Goal: Transaction & Acquisition: Book appointment/travel/reservation

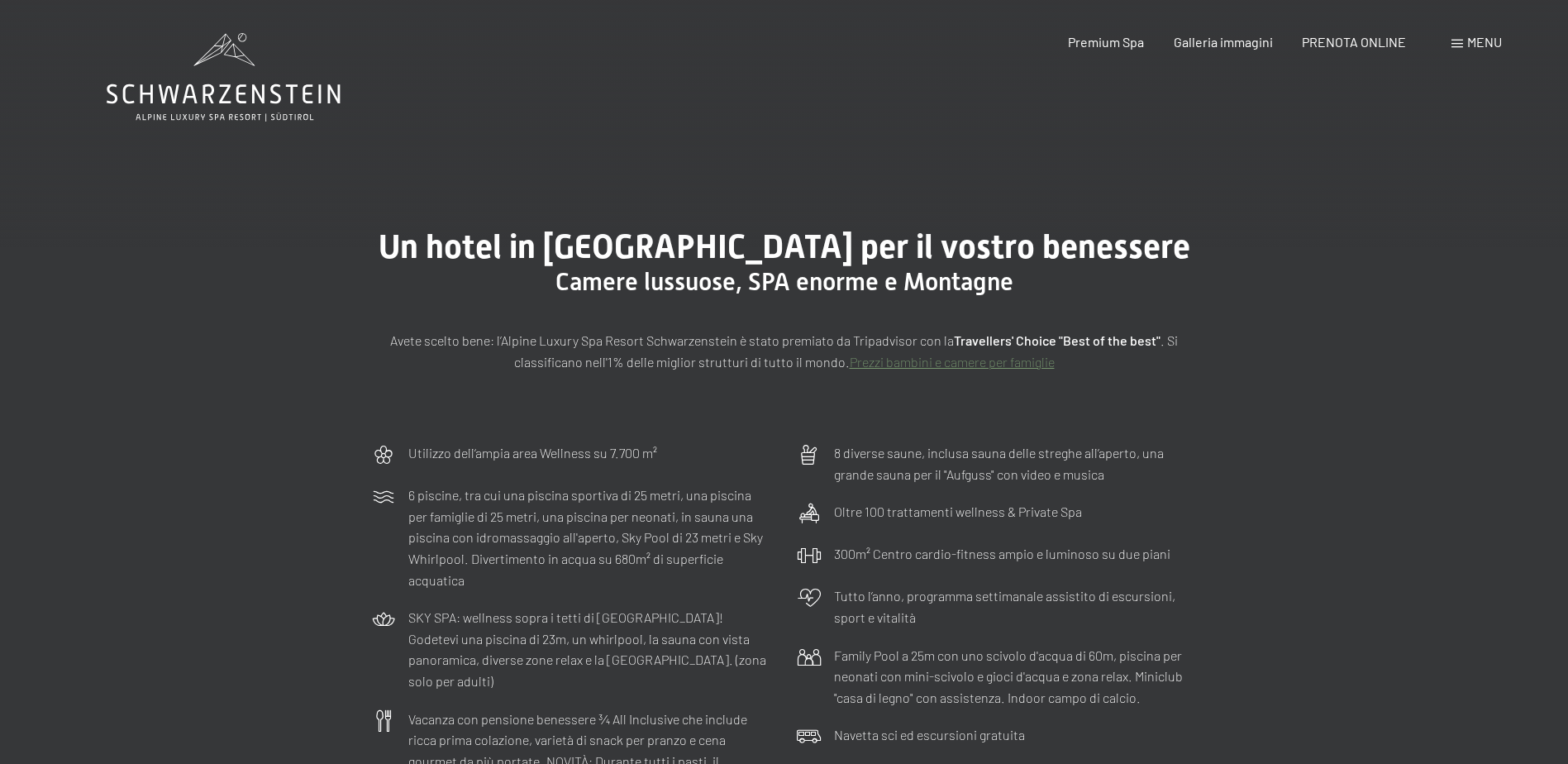
click at [1452, 36] on div "Menu" at bounding box center [1477, 42] width 50 height 18
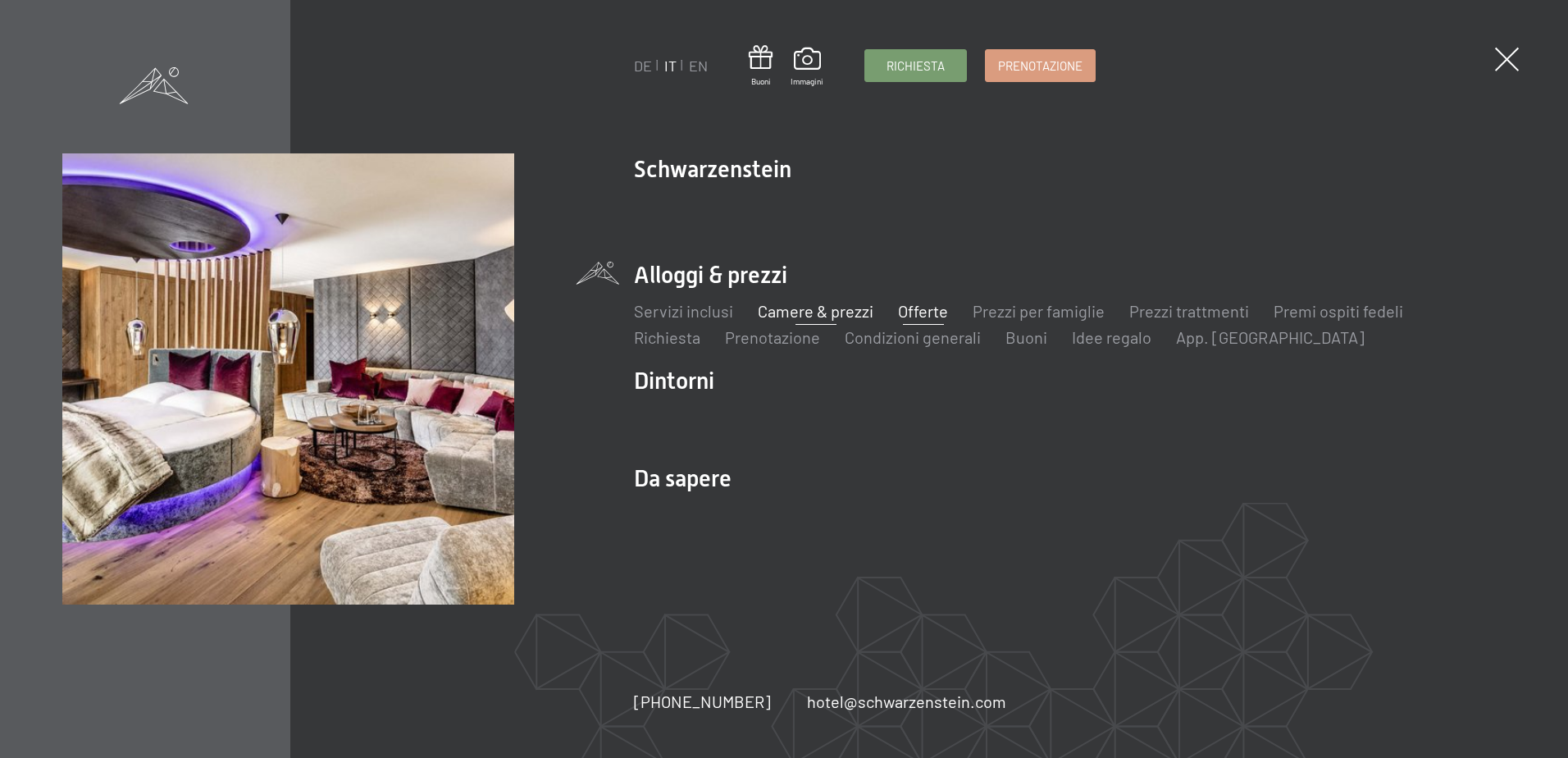
click at [916, 308] on link "Offerte" at bounding box center [923, 310] width 50 height 20
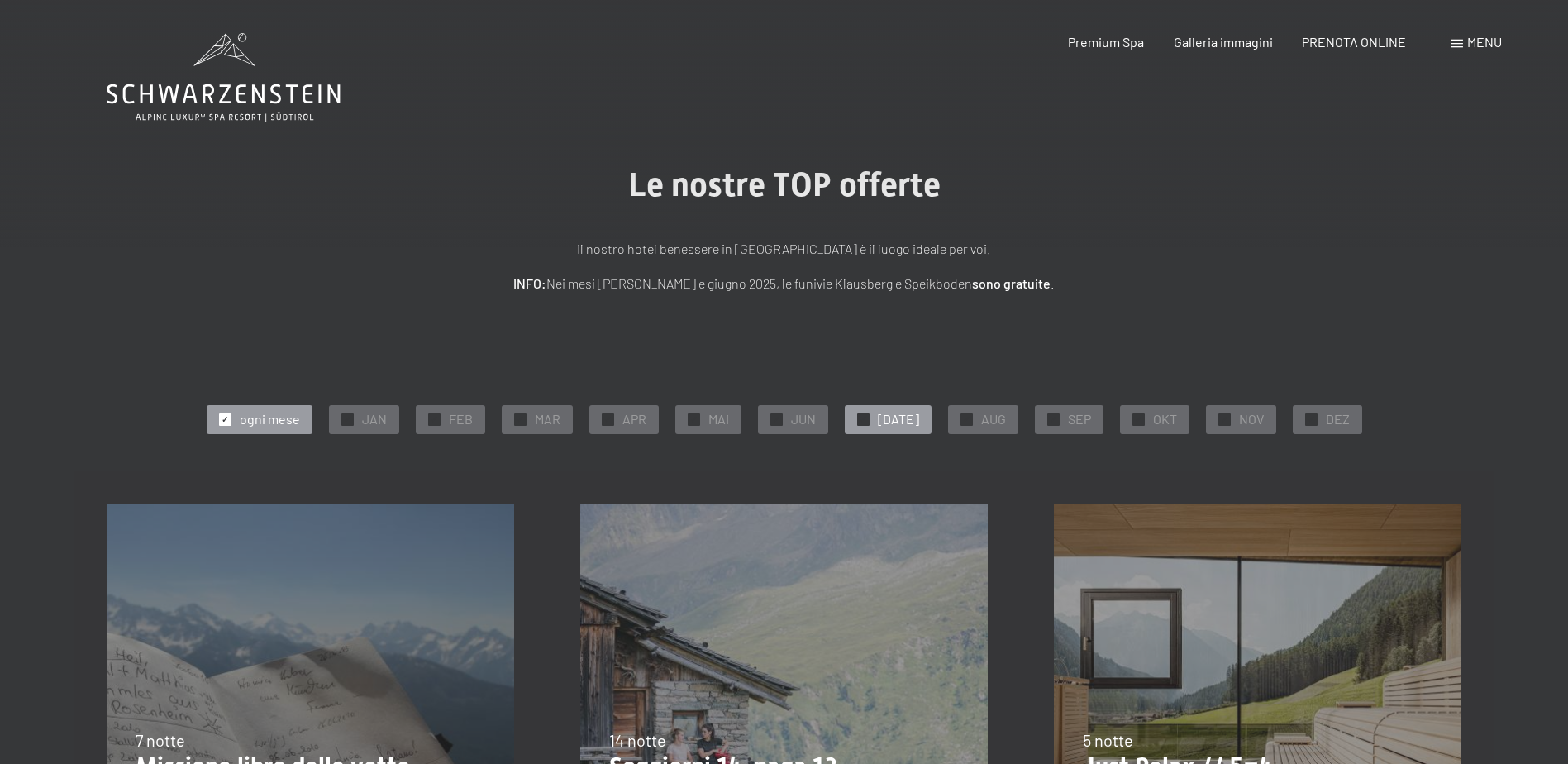
click at [870, 419] on div at bounding box center [864, 419] width 12 height 12
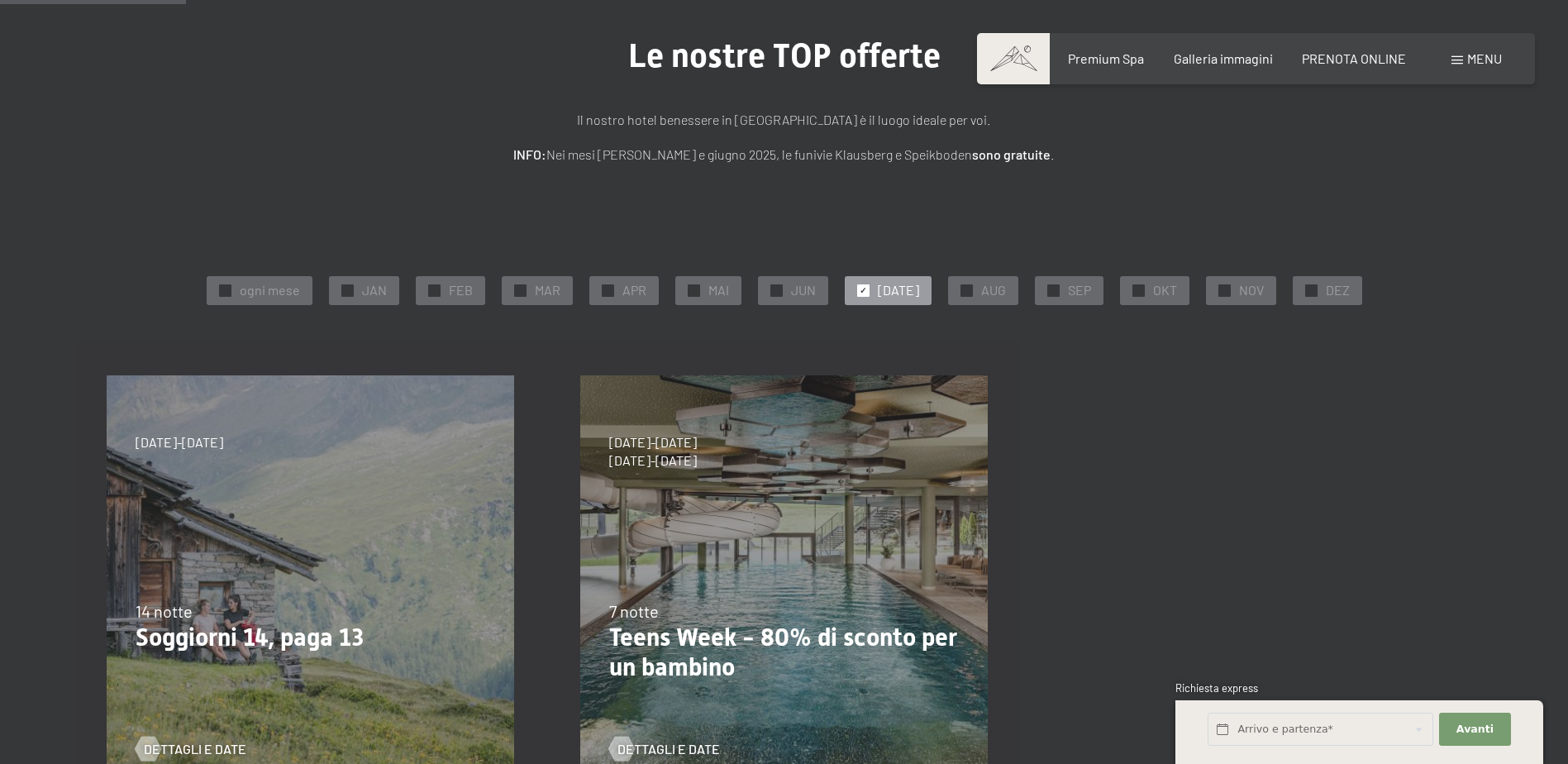
scroll to position [165, 0]
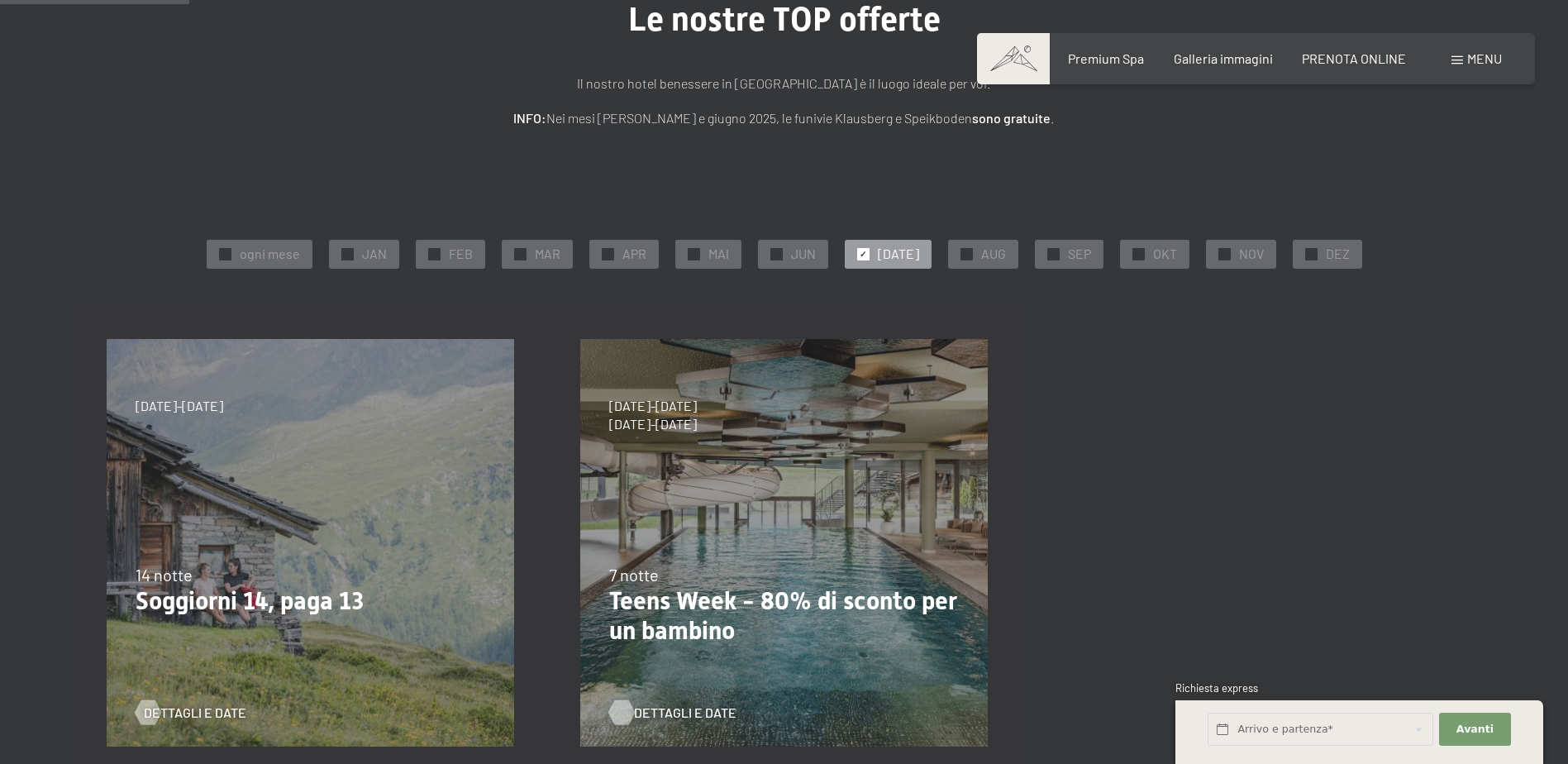
click at [621, 703] on div at bounding box center [622, 712] width 14 height 25
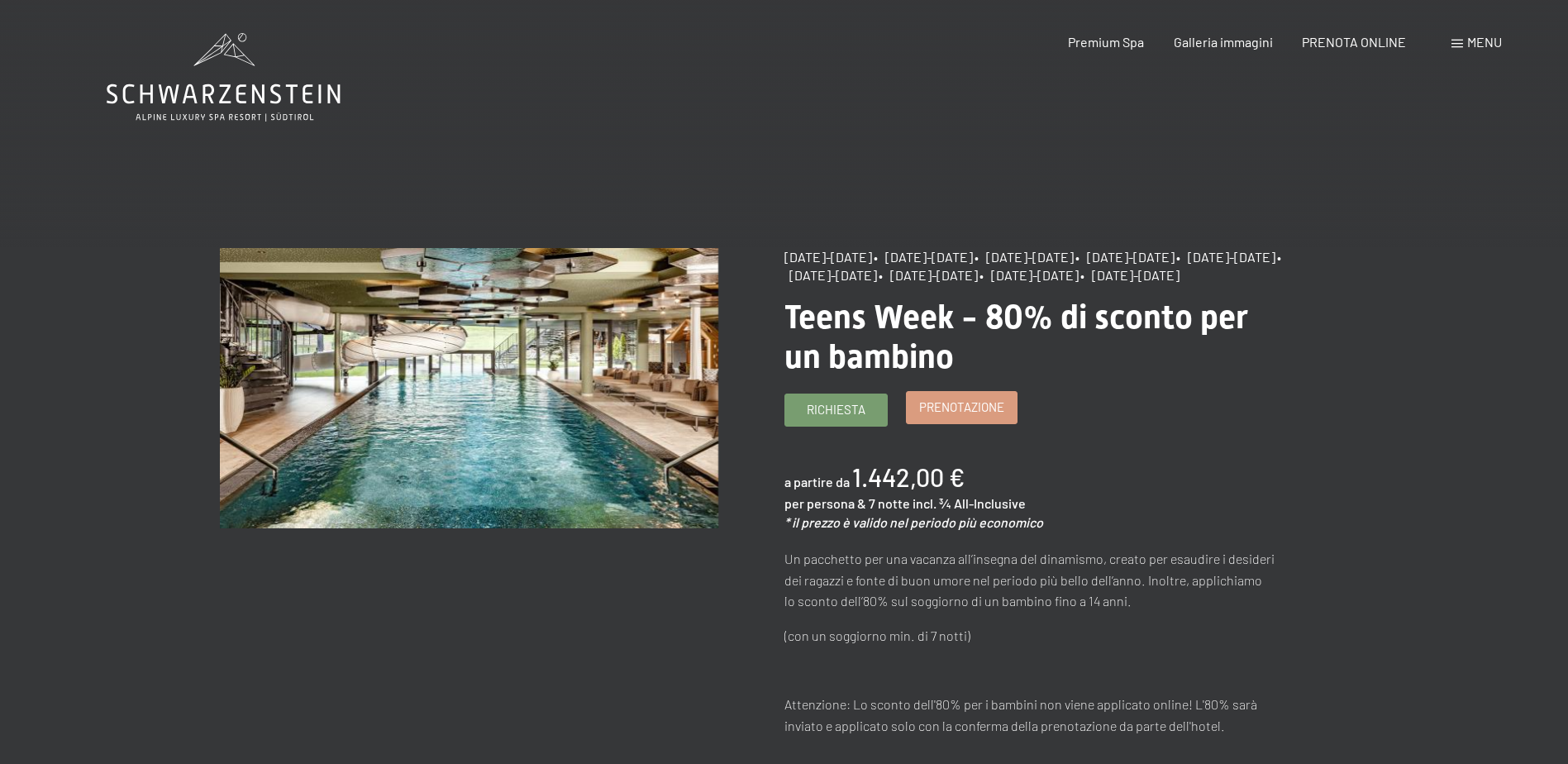
click at [972, 424] on link "Prenotazione" at bounding box center [962, 407] width 110 height 31
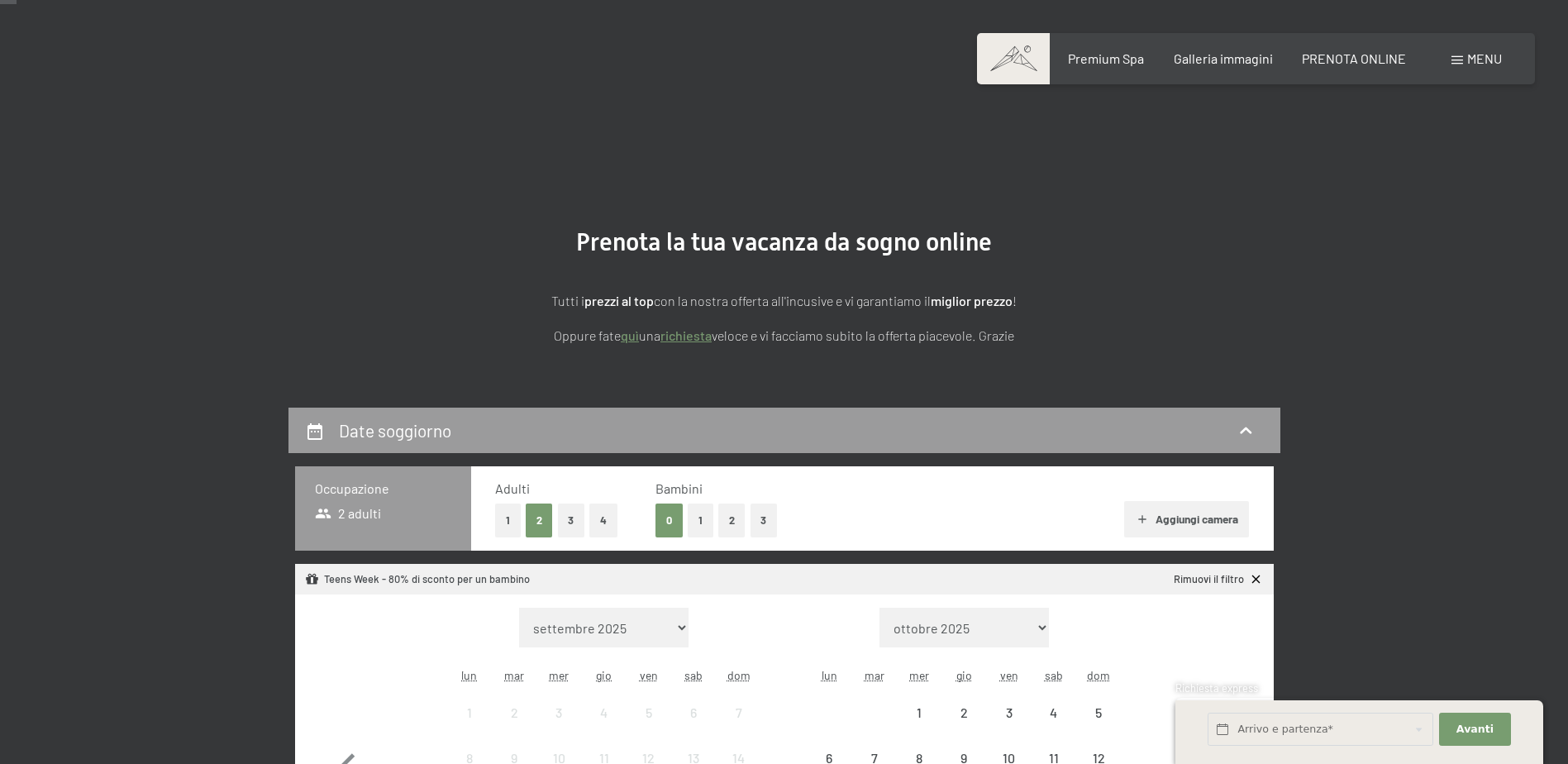
scroll to position [165, 0]
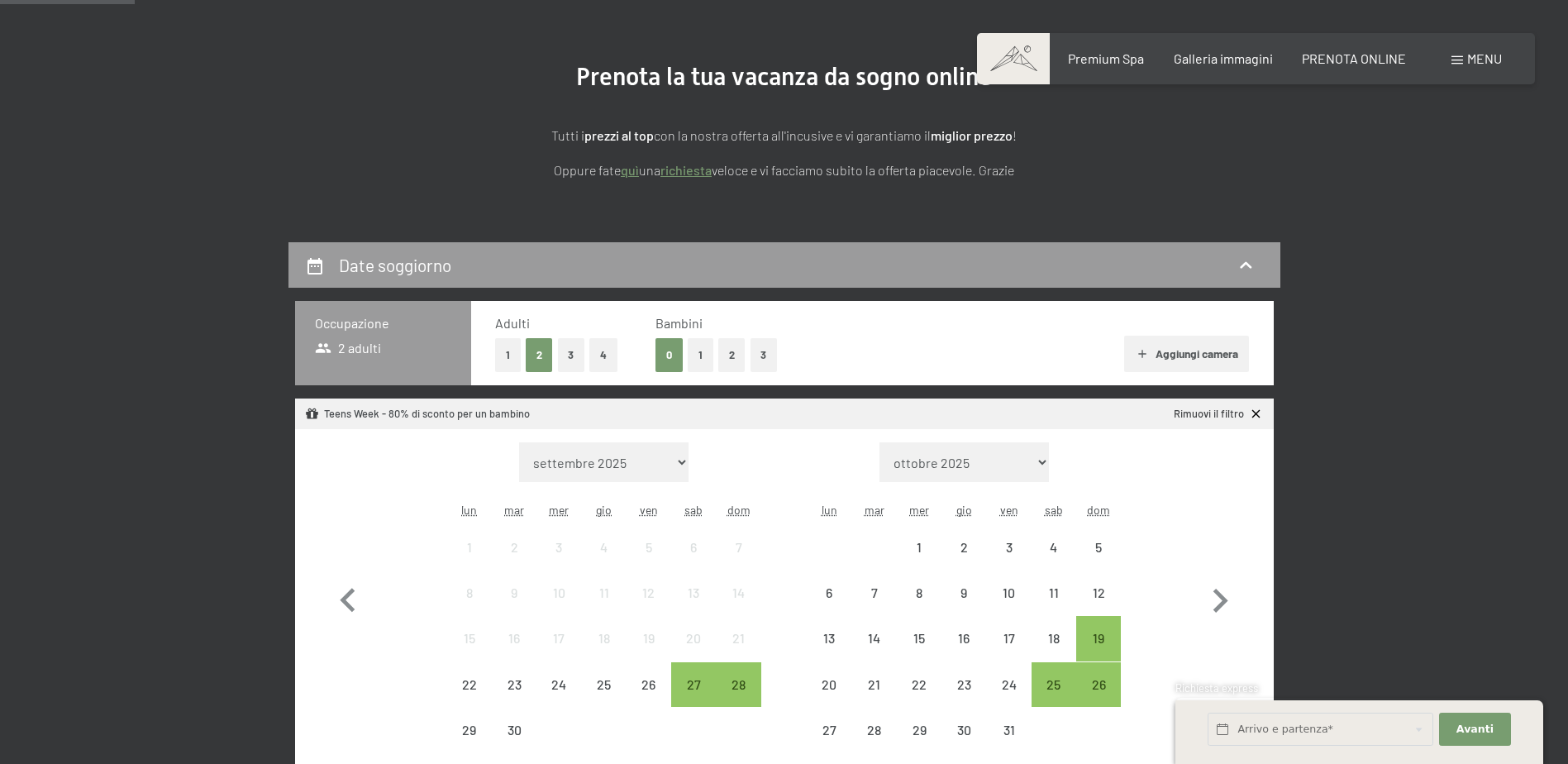
click at [698, 354] on button "1" at bounding box center [701, 354] width 26 height 34
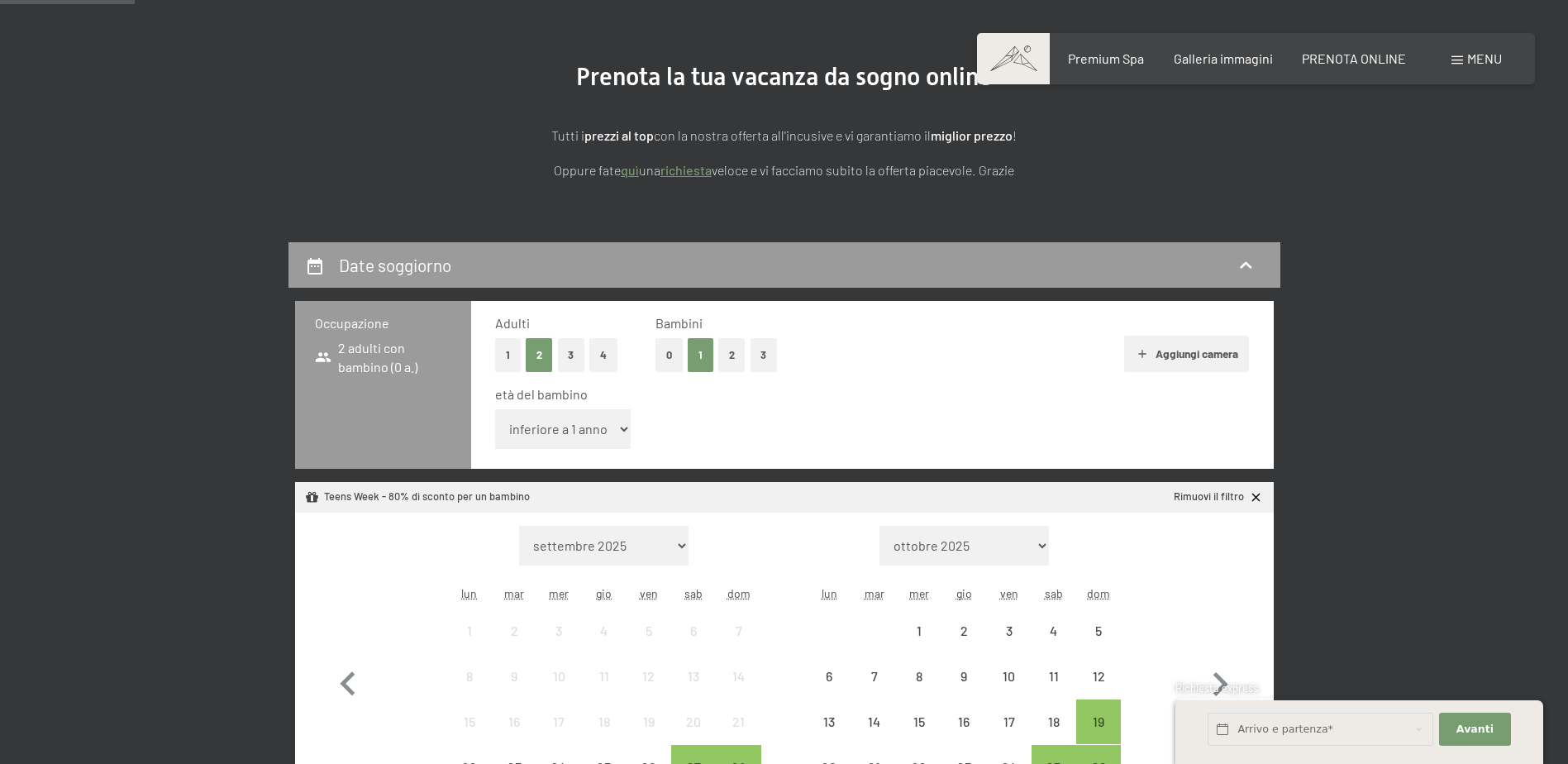
click at [618, 436] on label "Consenso marketing*" at bounding box center [683, 430] width 133 height 16
click at [617, 436] on input "Consenso marketing*" at bounding box center [609, 430] width 16 height 16
checkbox input "false"
click at [568, 430] on select "inferiore a 1 anno 1 anno 2 anni 3 anni 4 anni 5 anni 6 anni 7 anni 8 anni 9 an…" at bounding box center [563, 429] width 136 height 40
select select "8"
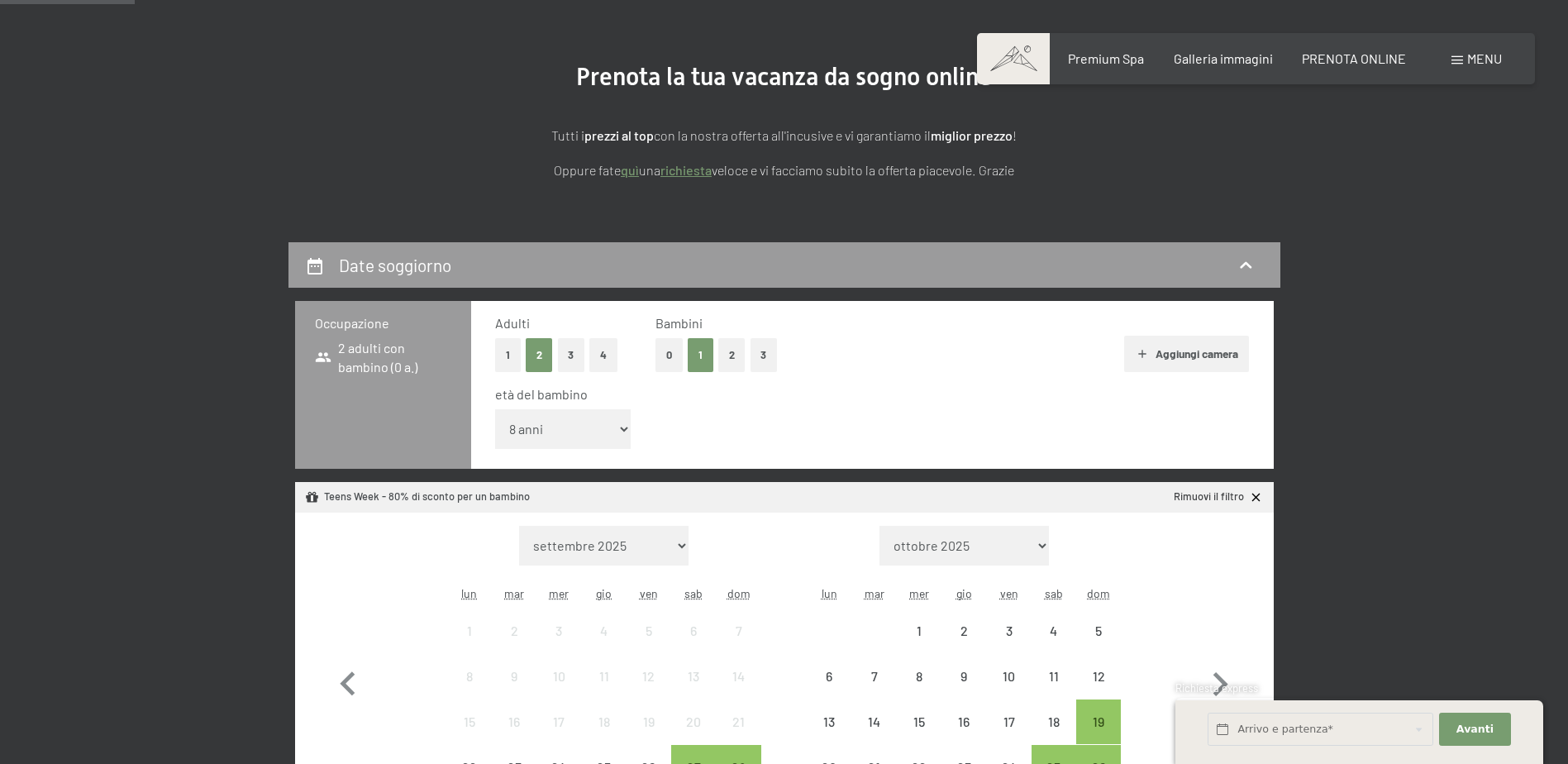
click at [495, 409] on select "inferiore a 1 anno 1 anno 2 anni 3 anni 4 anni 5 anni 6 anni 7 anni 8 anni 9 an…" at bounding box center [563, 429] width 136 height 40
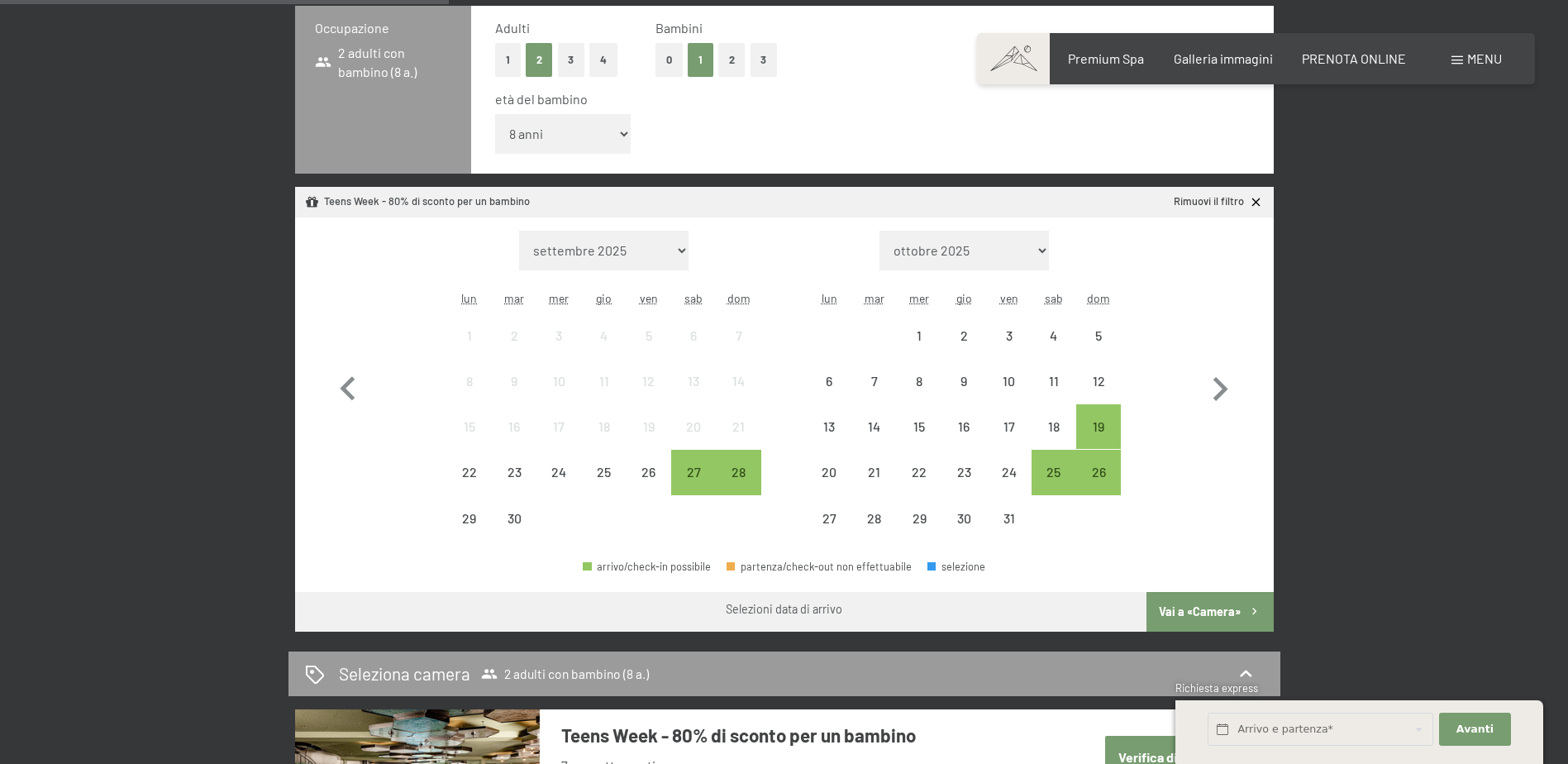
scroll to position [579, 0]
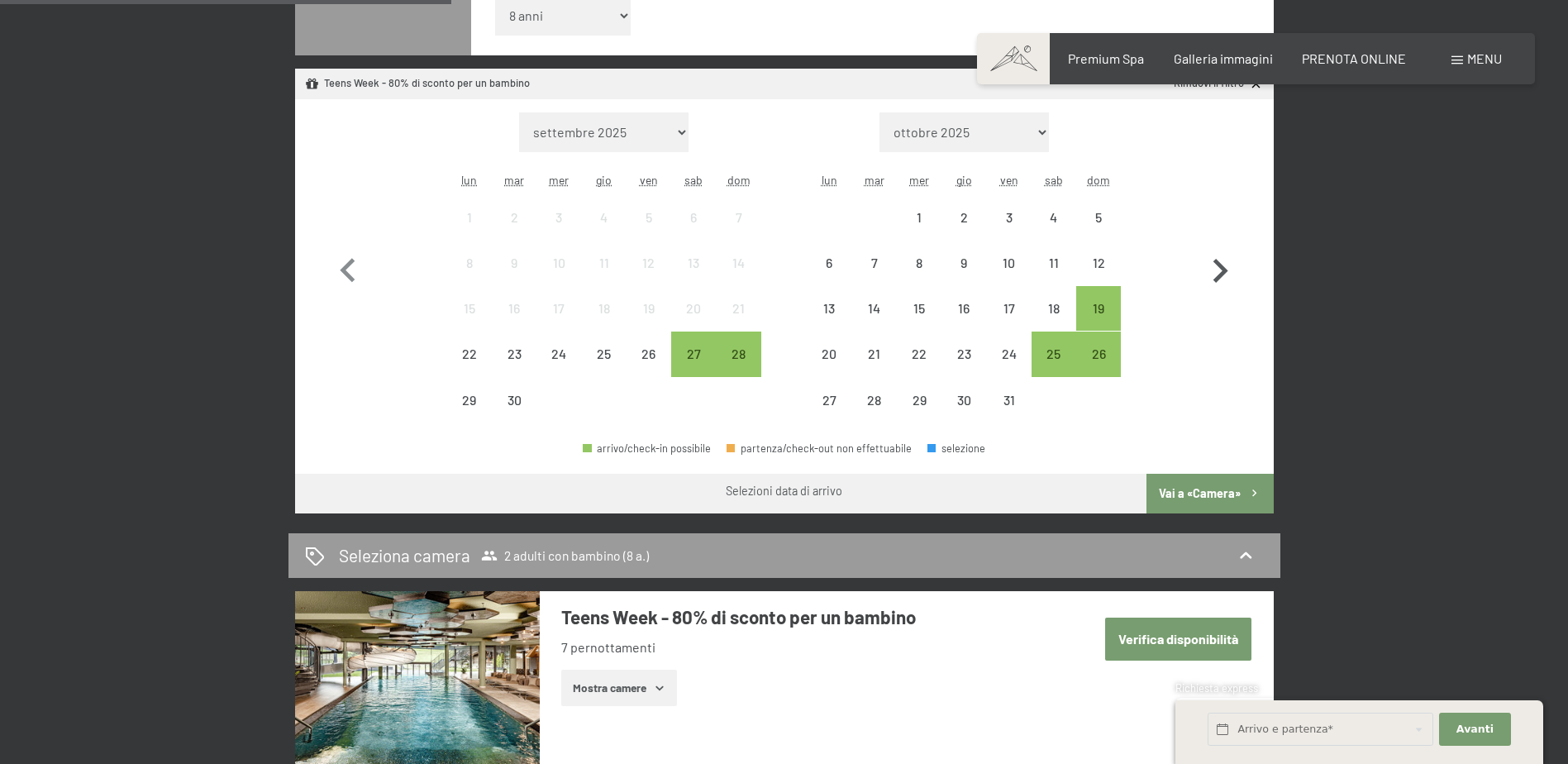
click at [1216, 265] on icon "button" at bounding box center [1220, 271] width 48 height 48
select select "[DATE]"
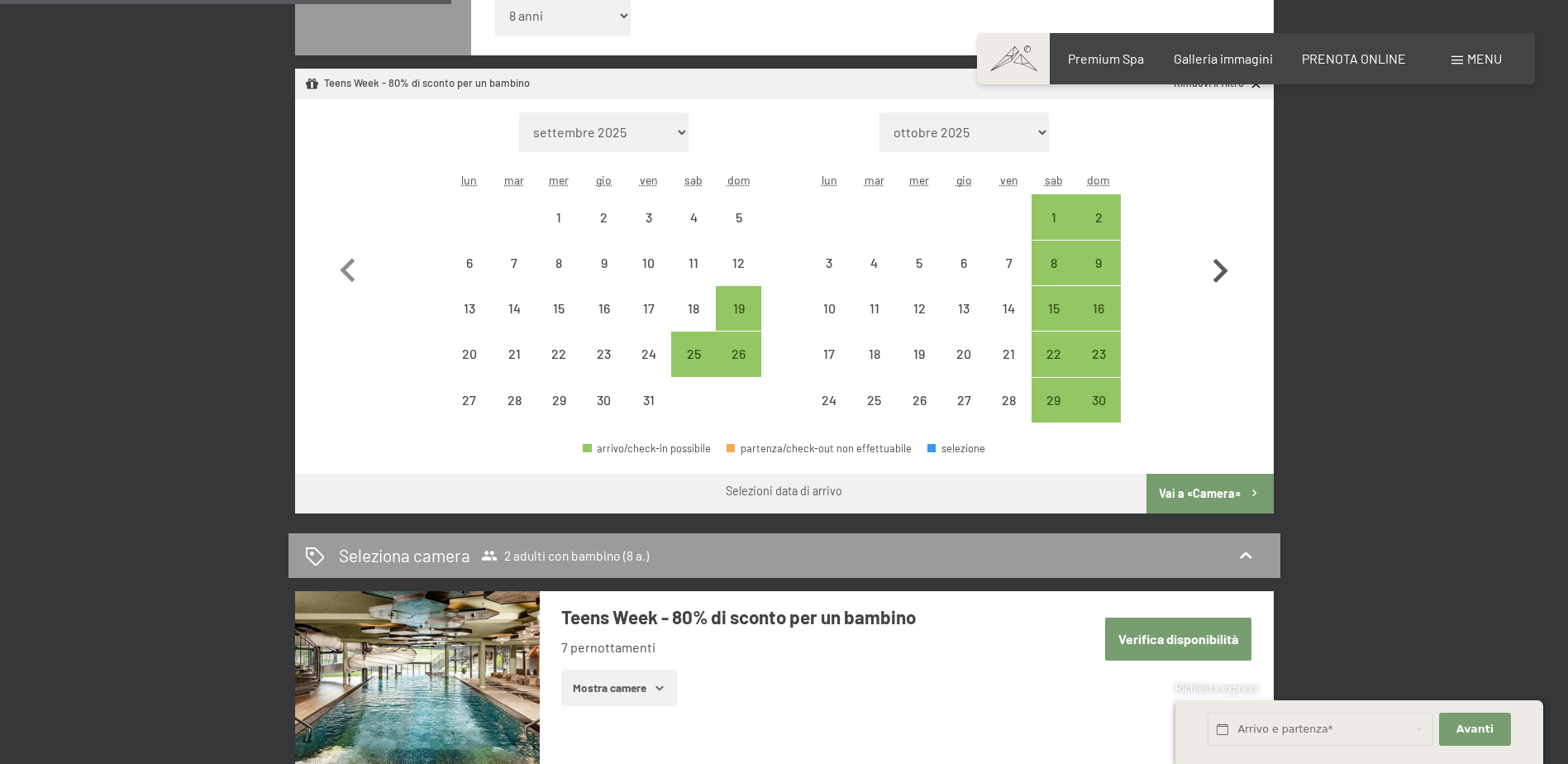
click at [1216, 265] on icon "button" at bounding box center [1220, 271] width 48 height 48
select select "[DATE]"
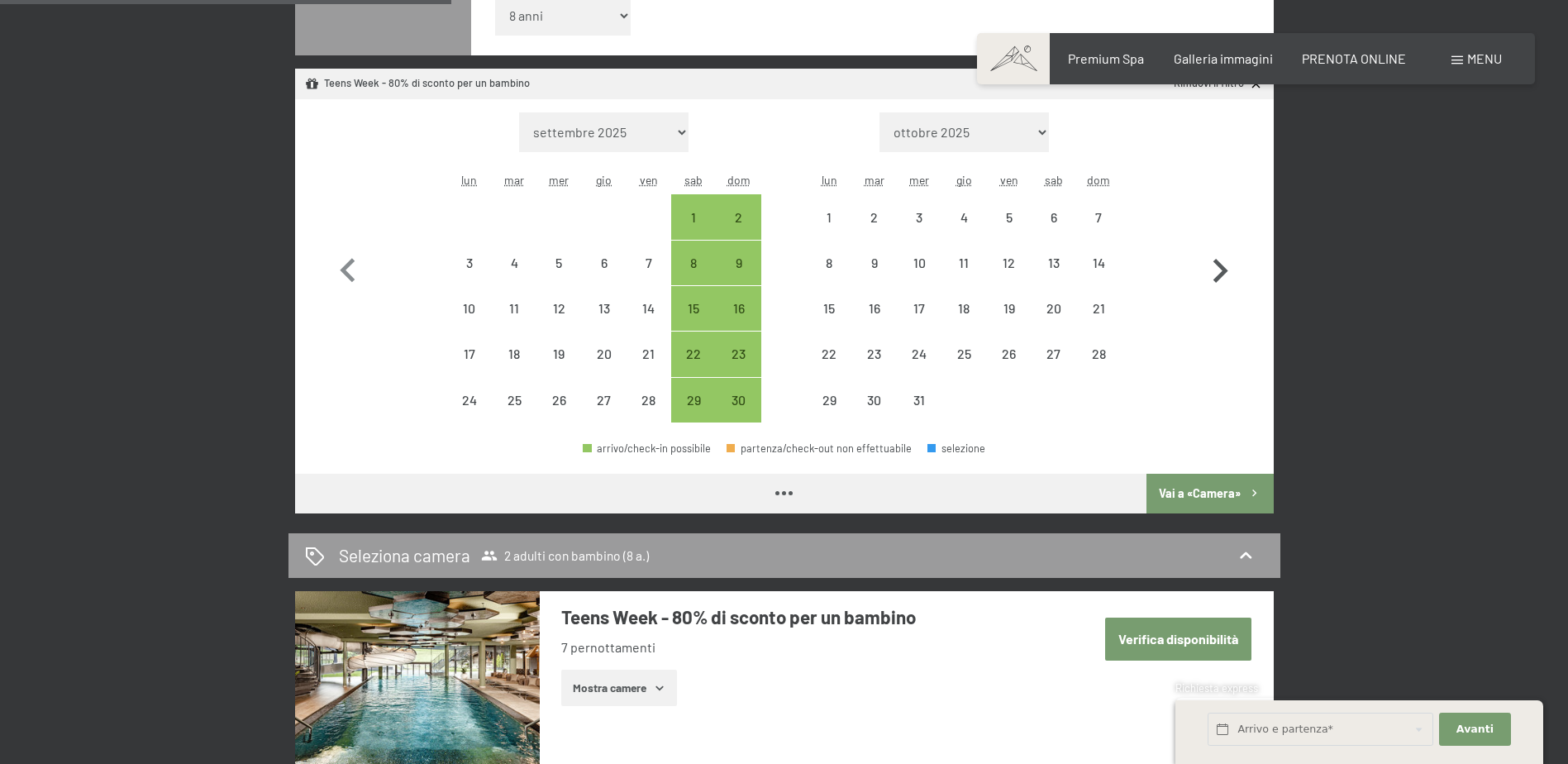
click at [1216, 265] on icon "button" at bounding box center [1220, 271] width 48 height 48
select select "[DATE]"
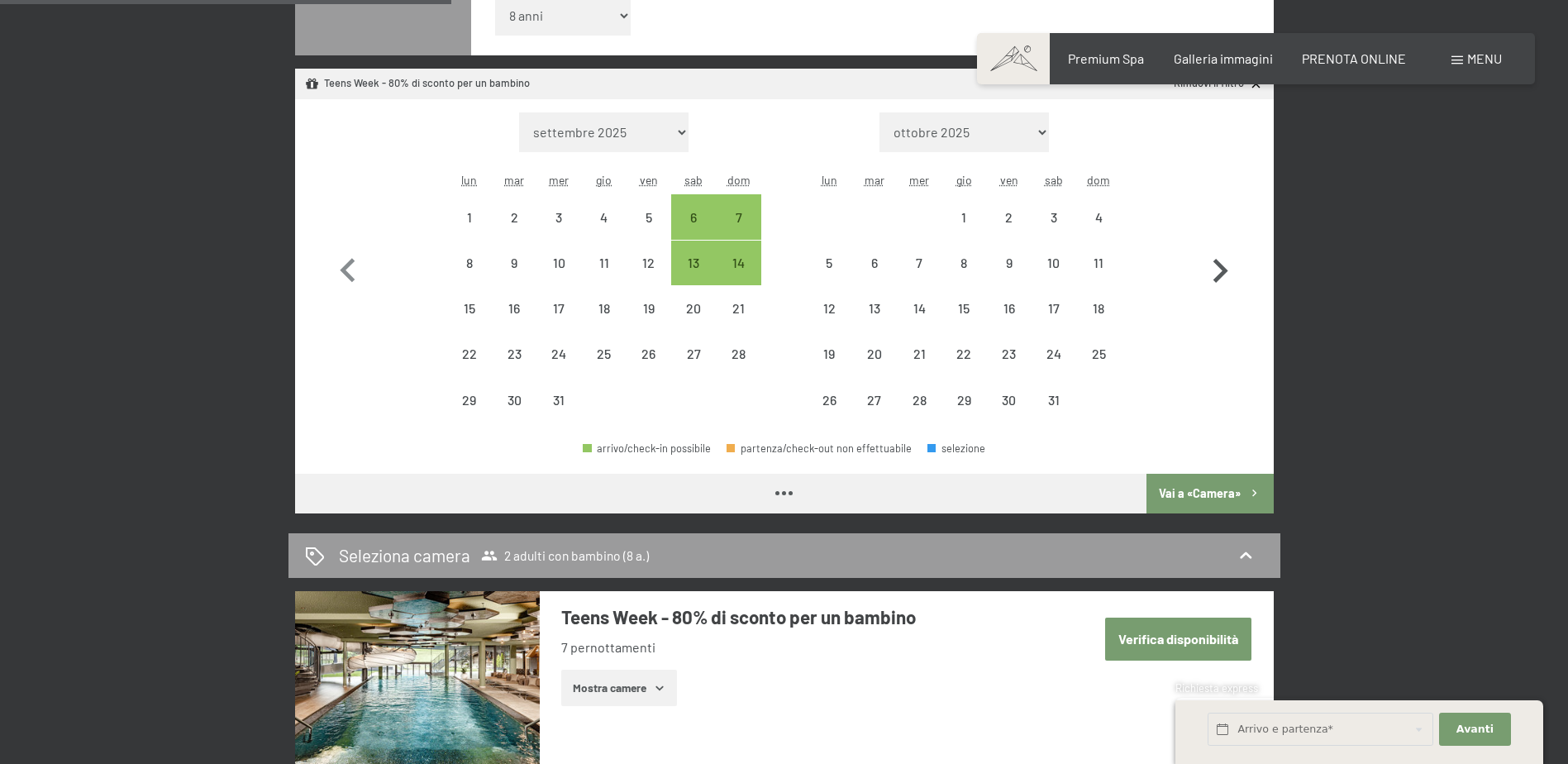
select select "[DATE]"
click at [1216, 265] on icon "button" at bounding box center [1220, 271] width 48 height 48
select select "[DATE]"
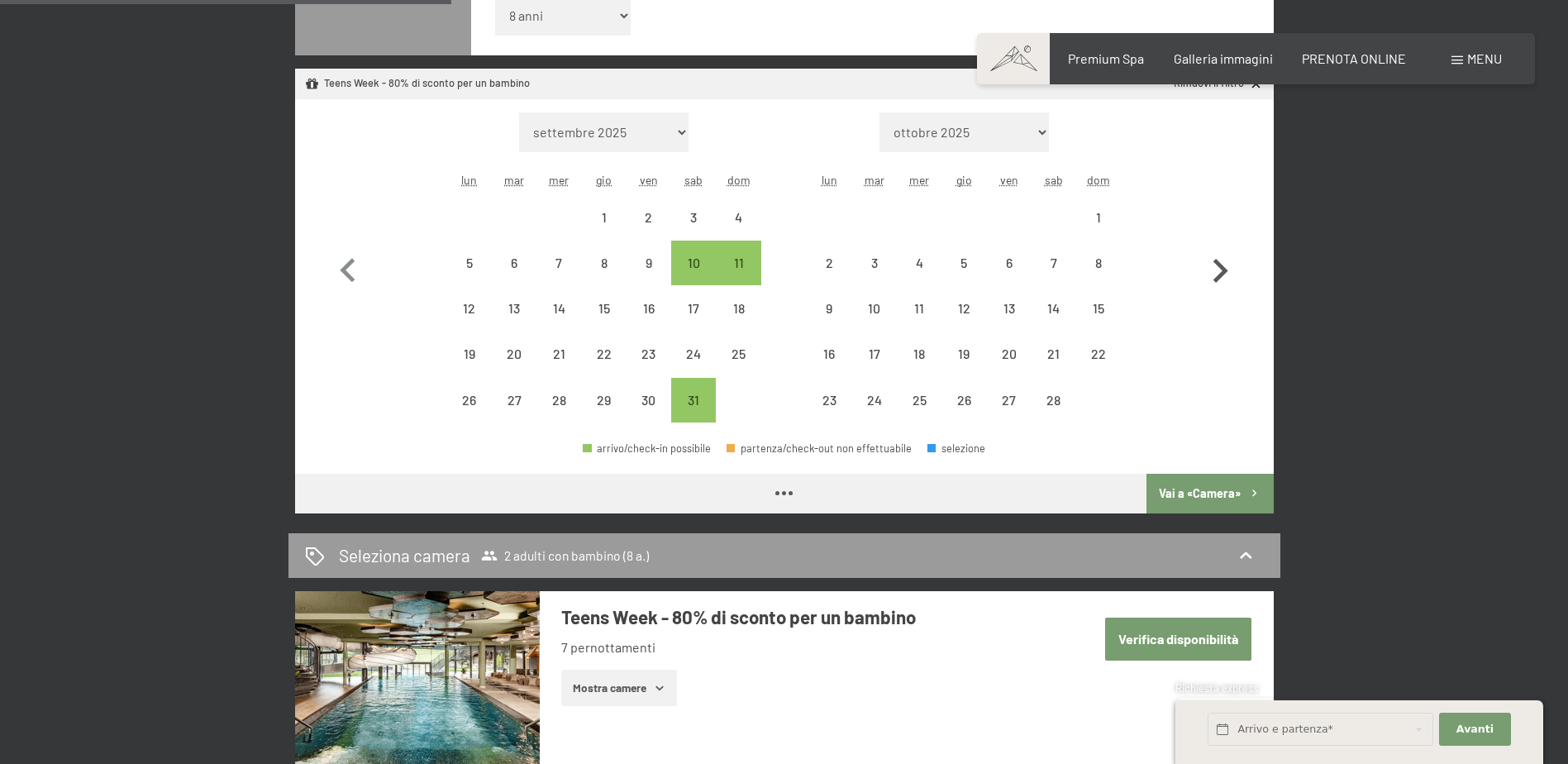
select select "[DATE]"
click at [1216, 265] on icon "button" at bounding box center [1220, 271] width 48 height 48
select select "[DATE]"
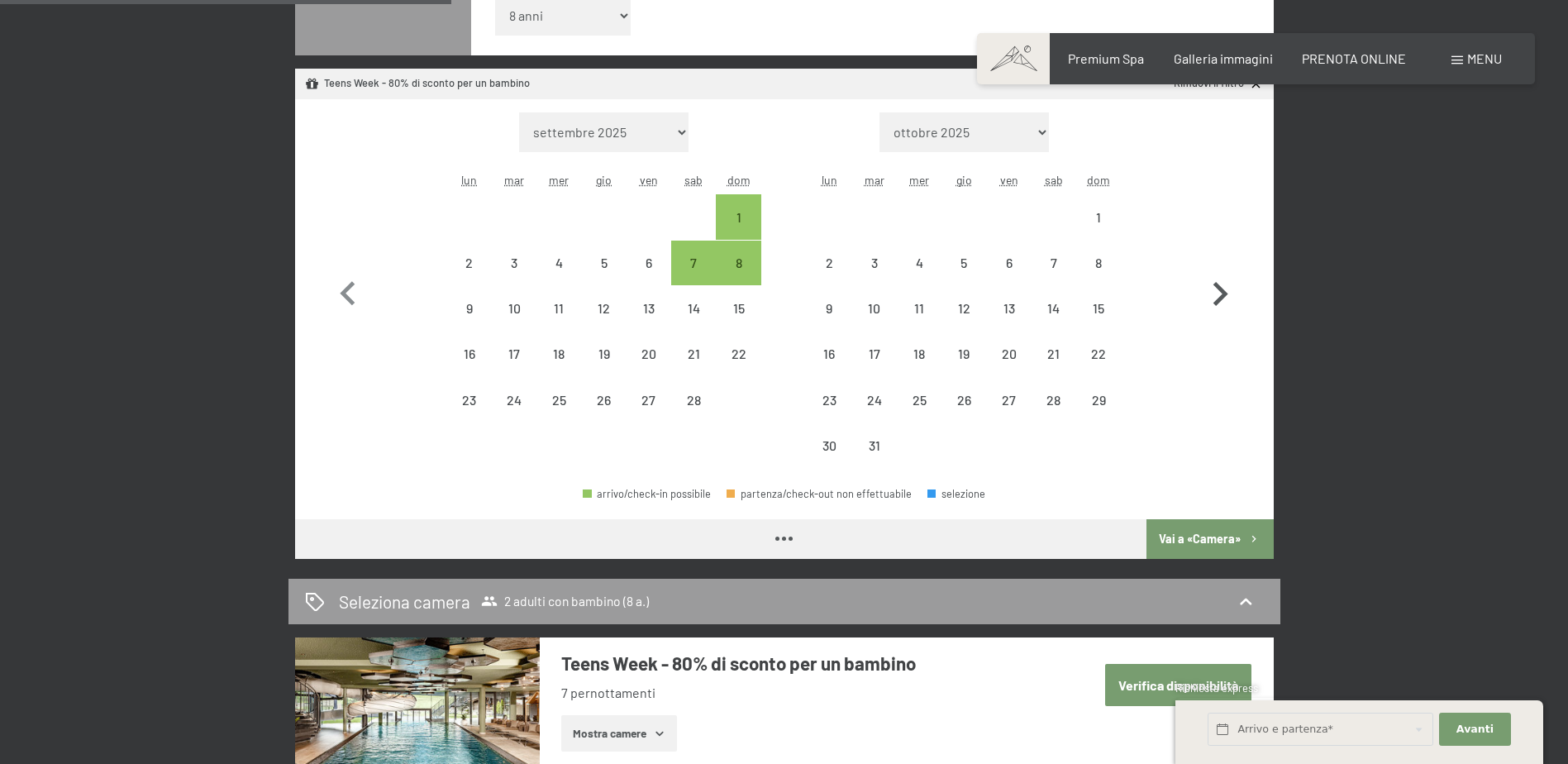
select select "[DATE]"
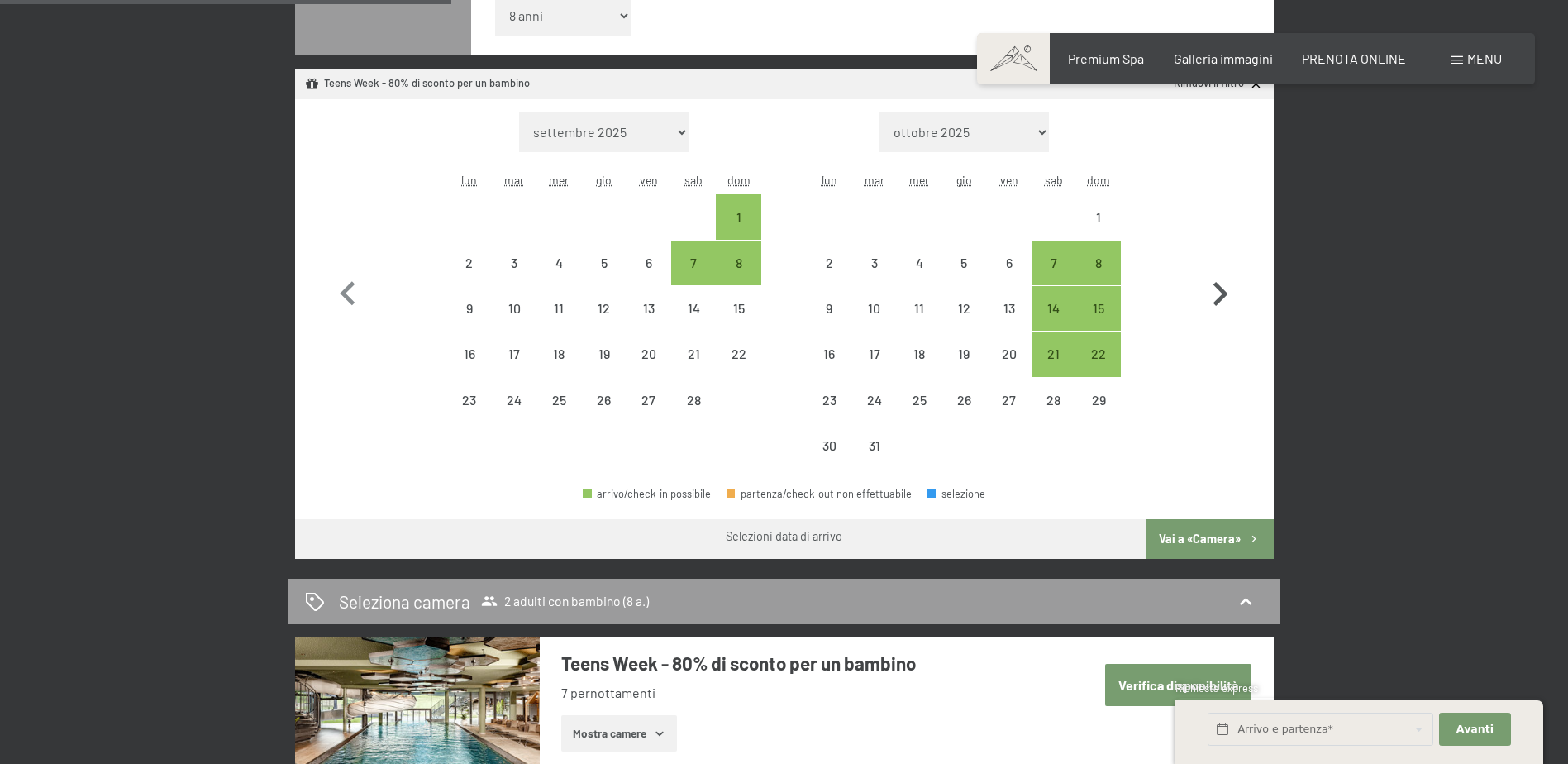
click at [1216, 265] on button "button" at bounding box center [1220, 291] width 48 height 356
select select "[DATE]"
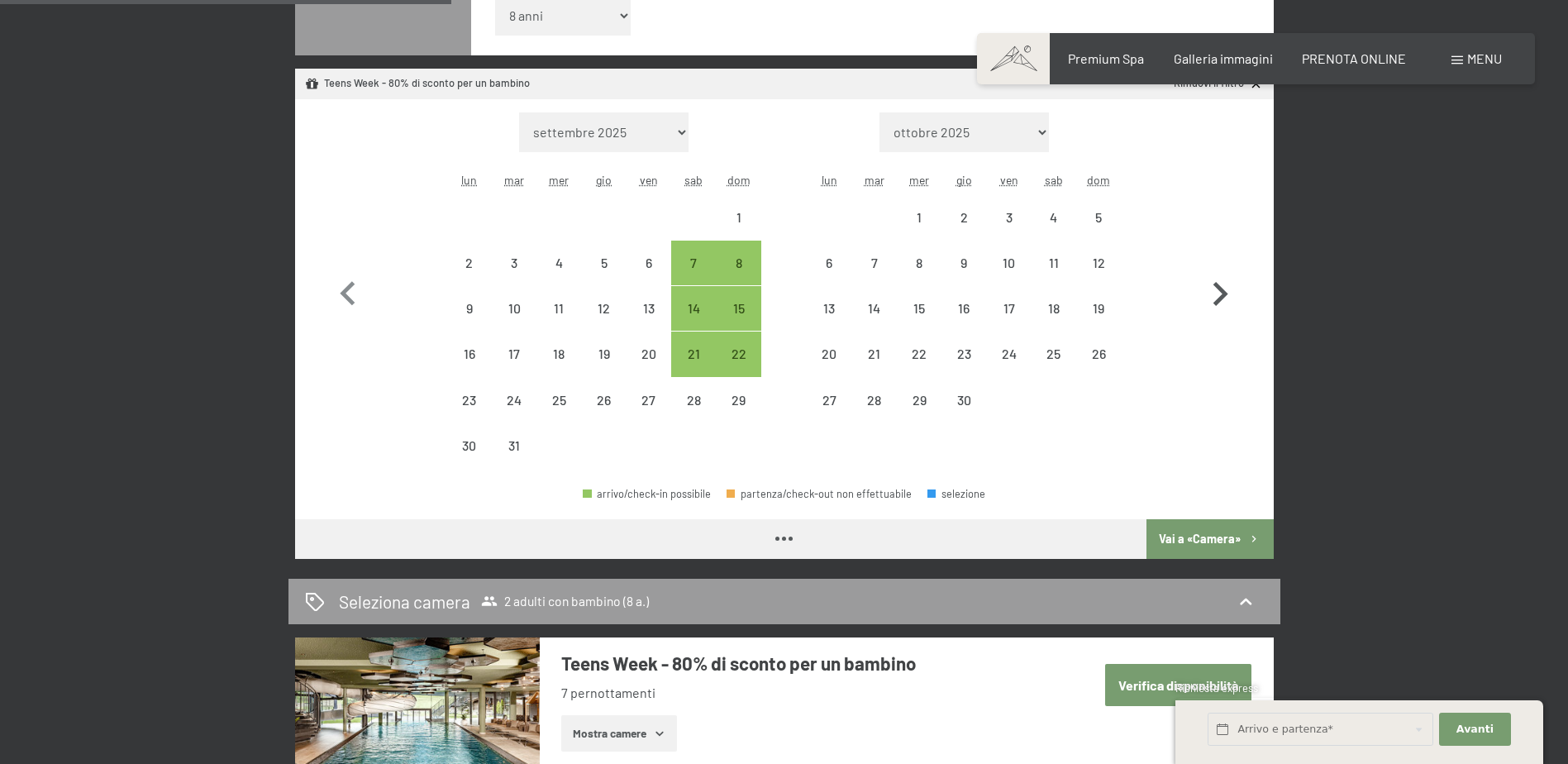
select select "[DATE]"
click at [1216, 265] on button "button" at bounding box center [1220, 291] width 48 height 356
select select "[DATE]"
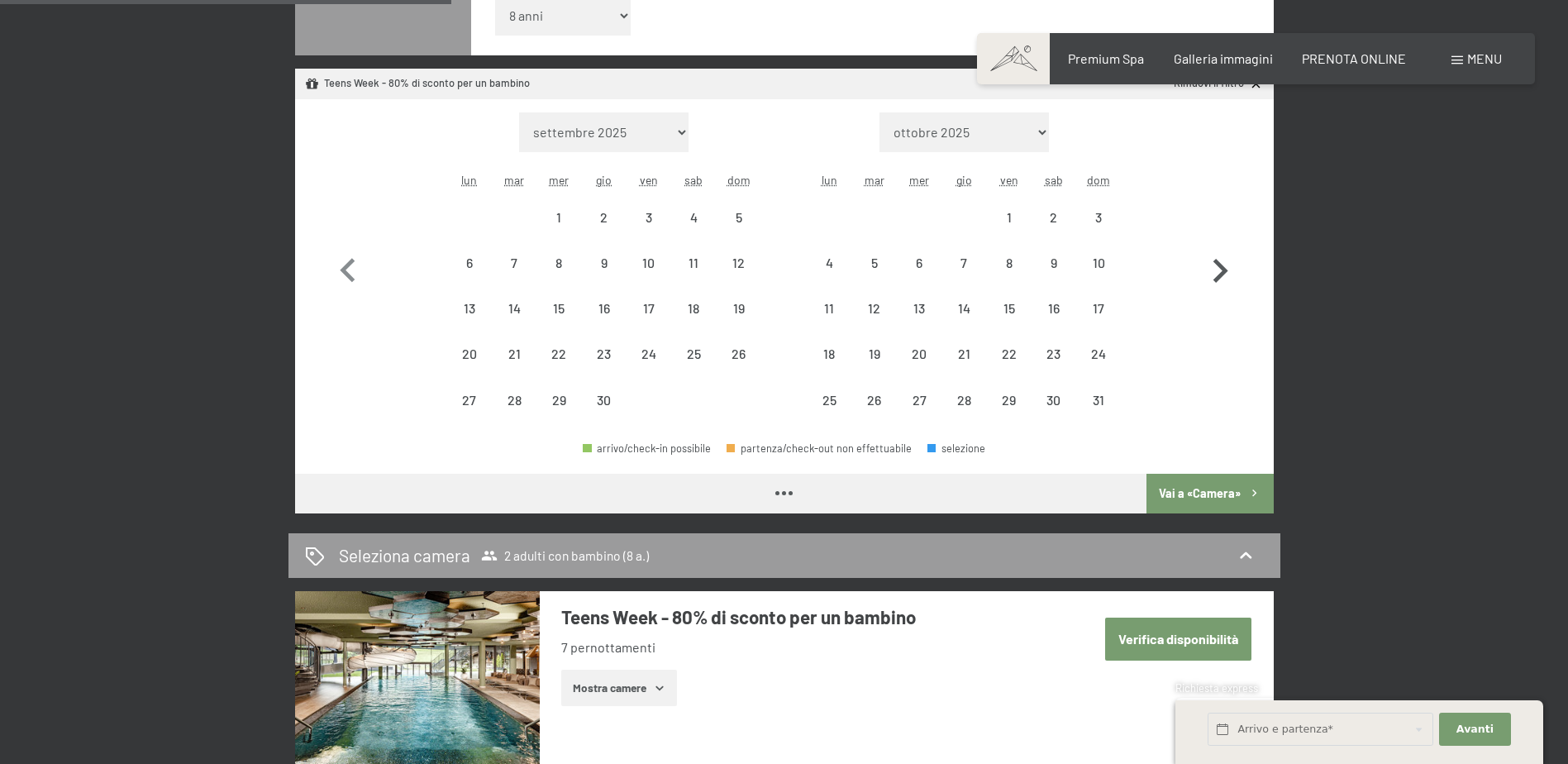
select select "[DATE]"
click at [1216, 265] on icon "button" at bounding box center [1220, 271] width 48 height 48
select select "[DATE]"
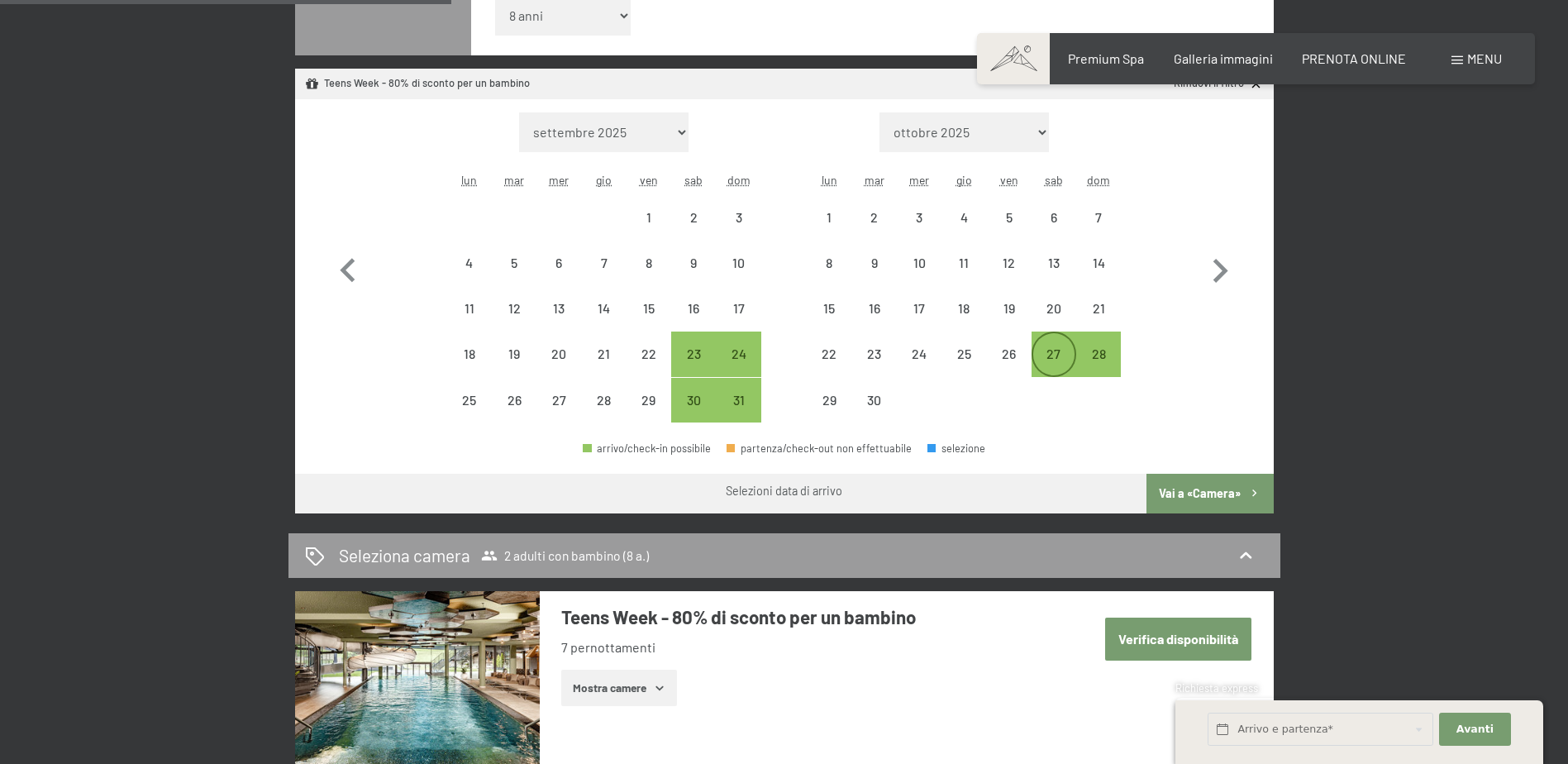
click at [1063, 351] on div "27" at bounding box center [1054, 368] width 42 height 42
select select "[DATE]"
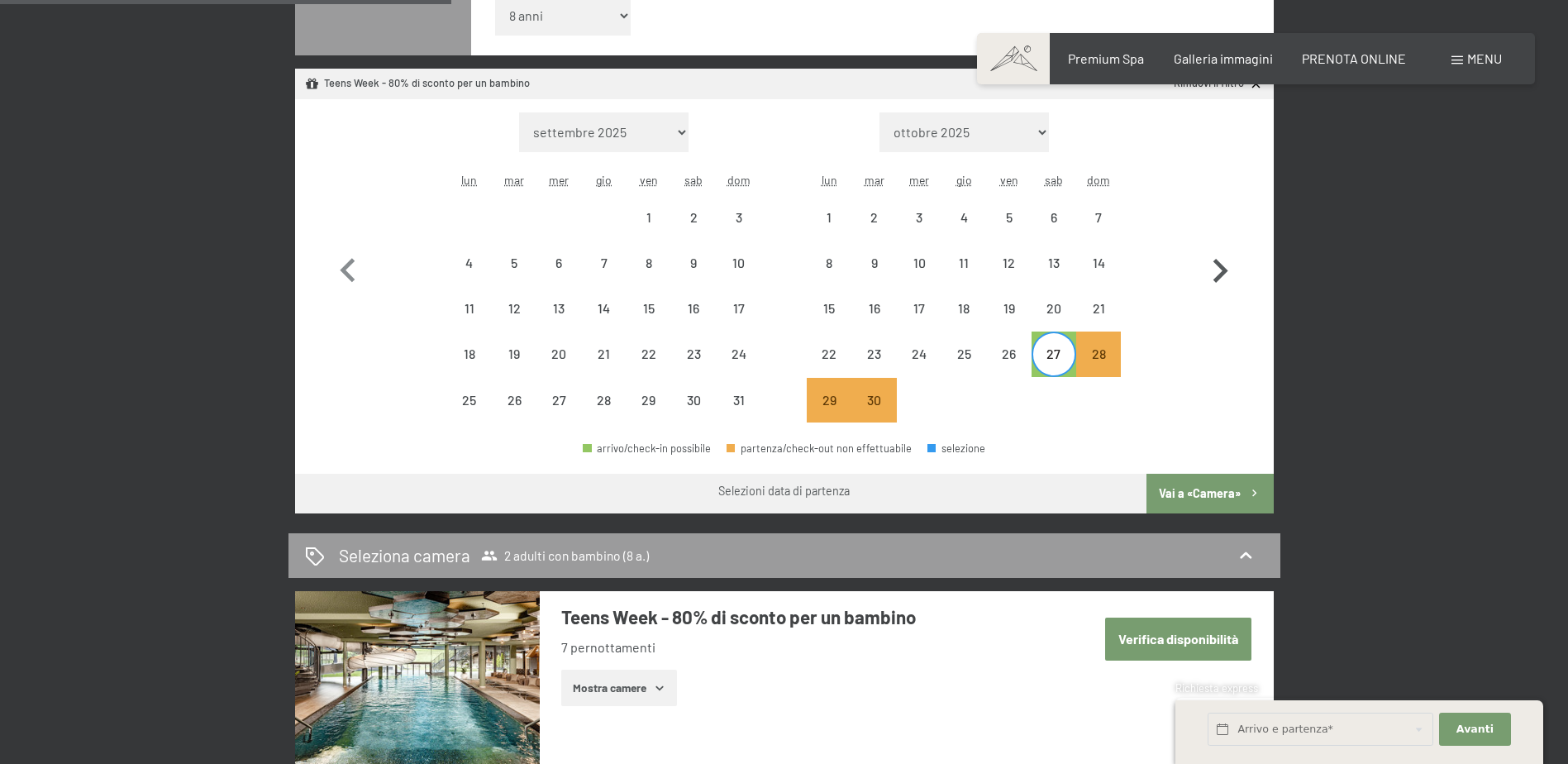
click at [1217, 269] on icon "button" at bounding box center [1220, 271] width 48 height 48
select select "[DATE]"
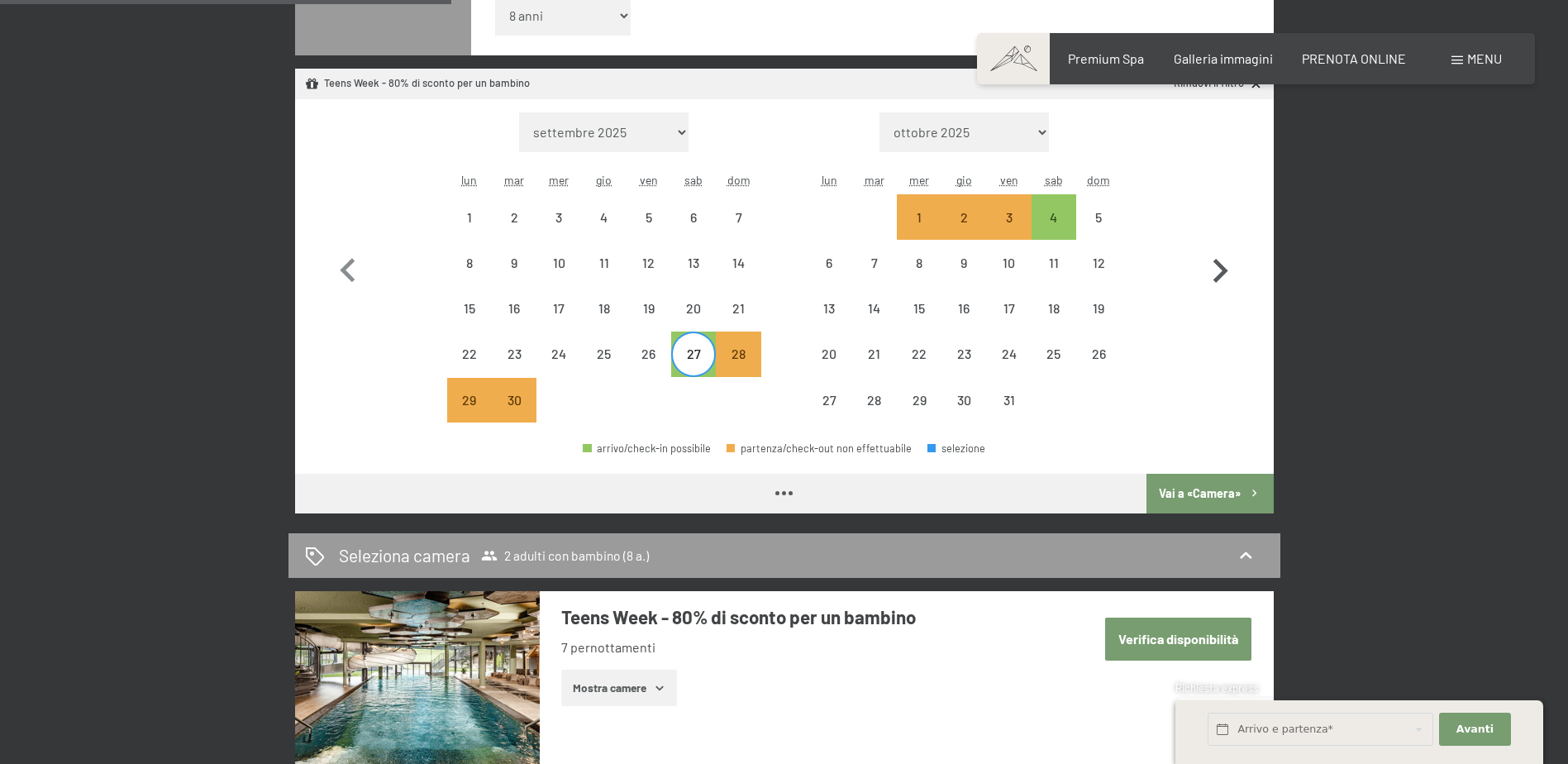
select select "[DATE]"
click at [1058, 221] on div "4" at bounding box center [1054, 232] width 42 height 42
select select "[DATE]"
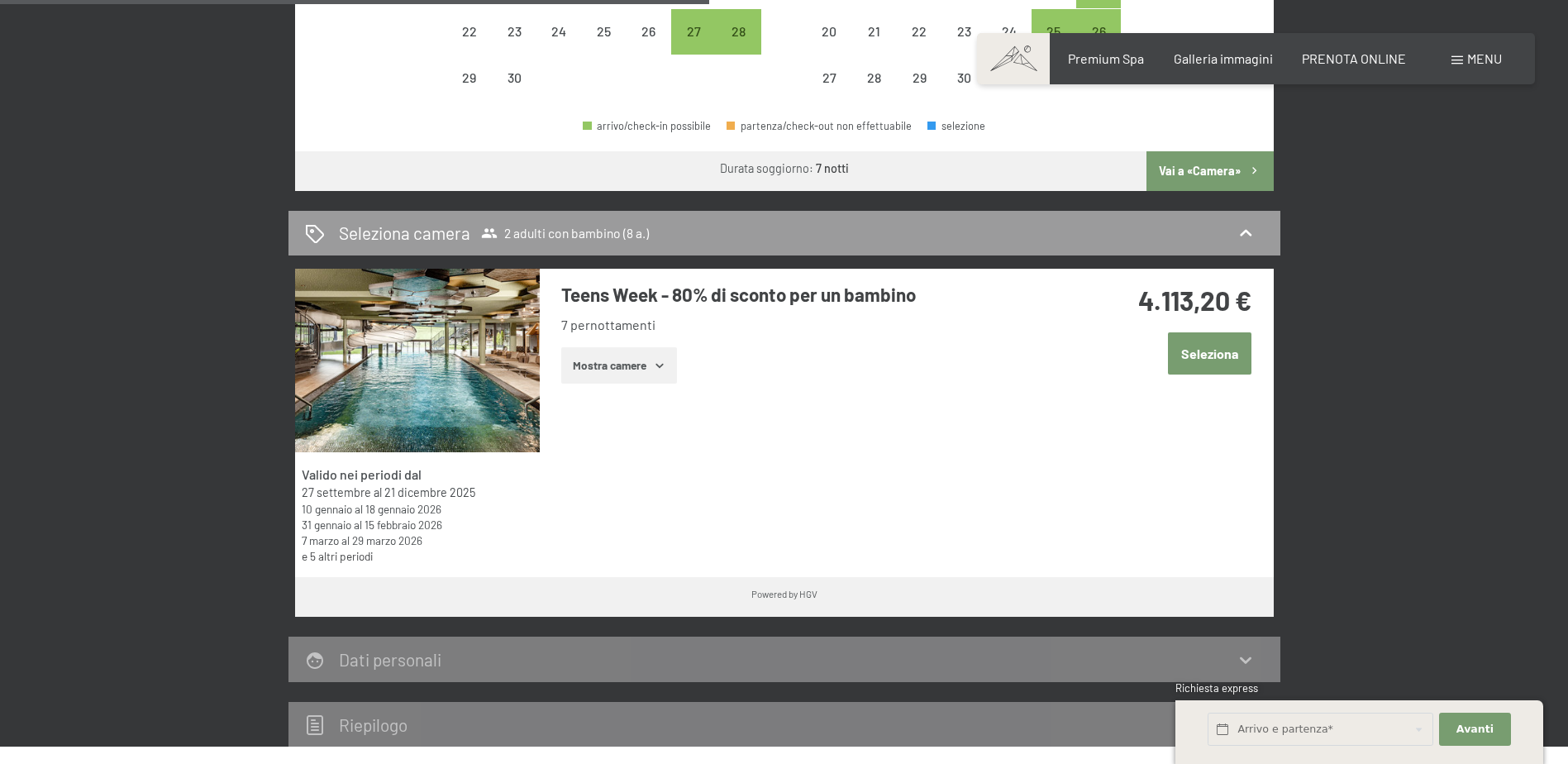
scroll to position [910, 0]
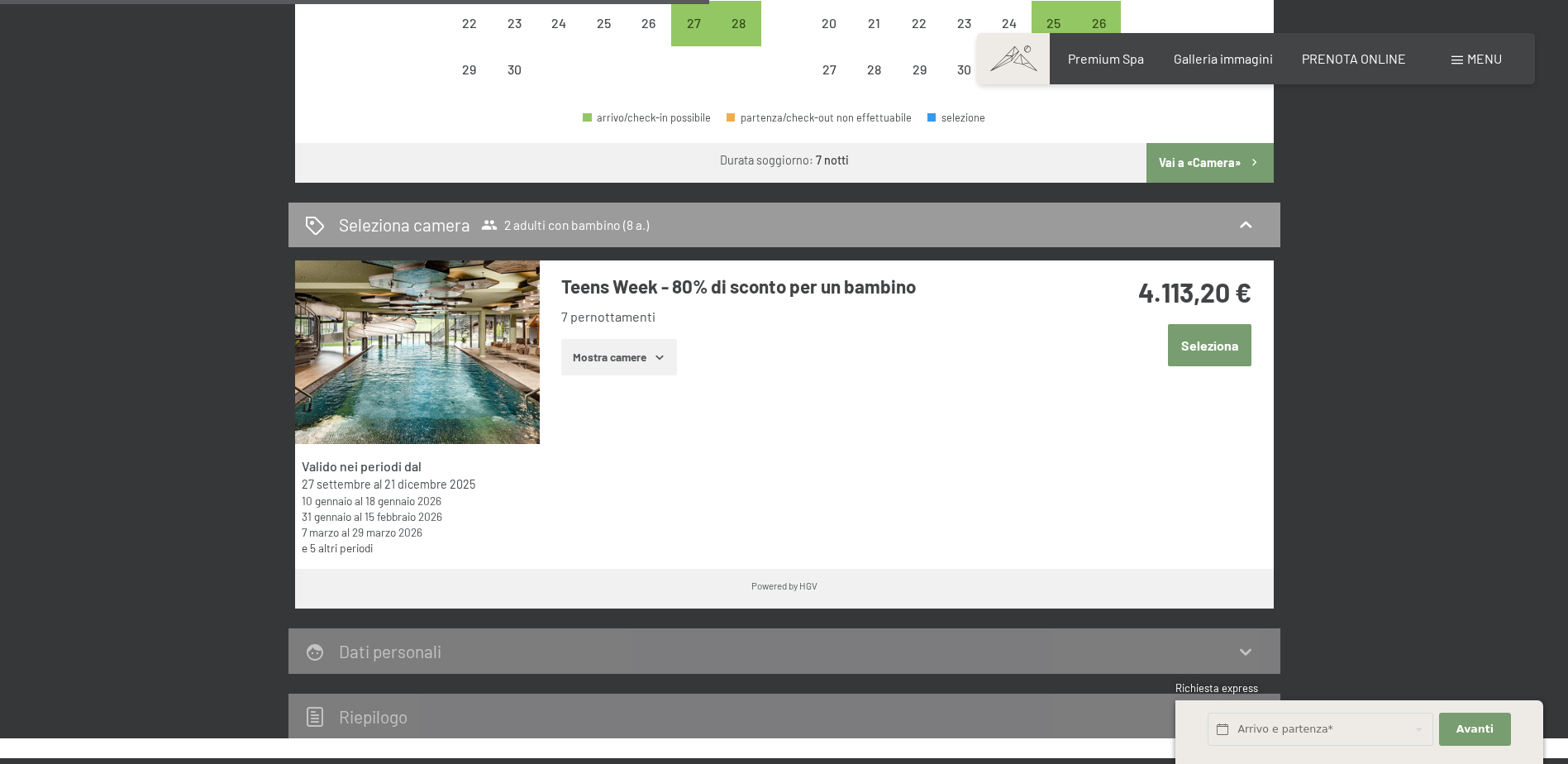
click at [656, 359] on icon "button" at bounding box center [659, 357] width 13 height 13
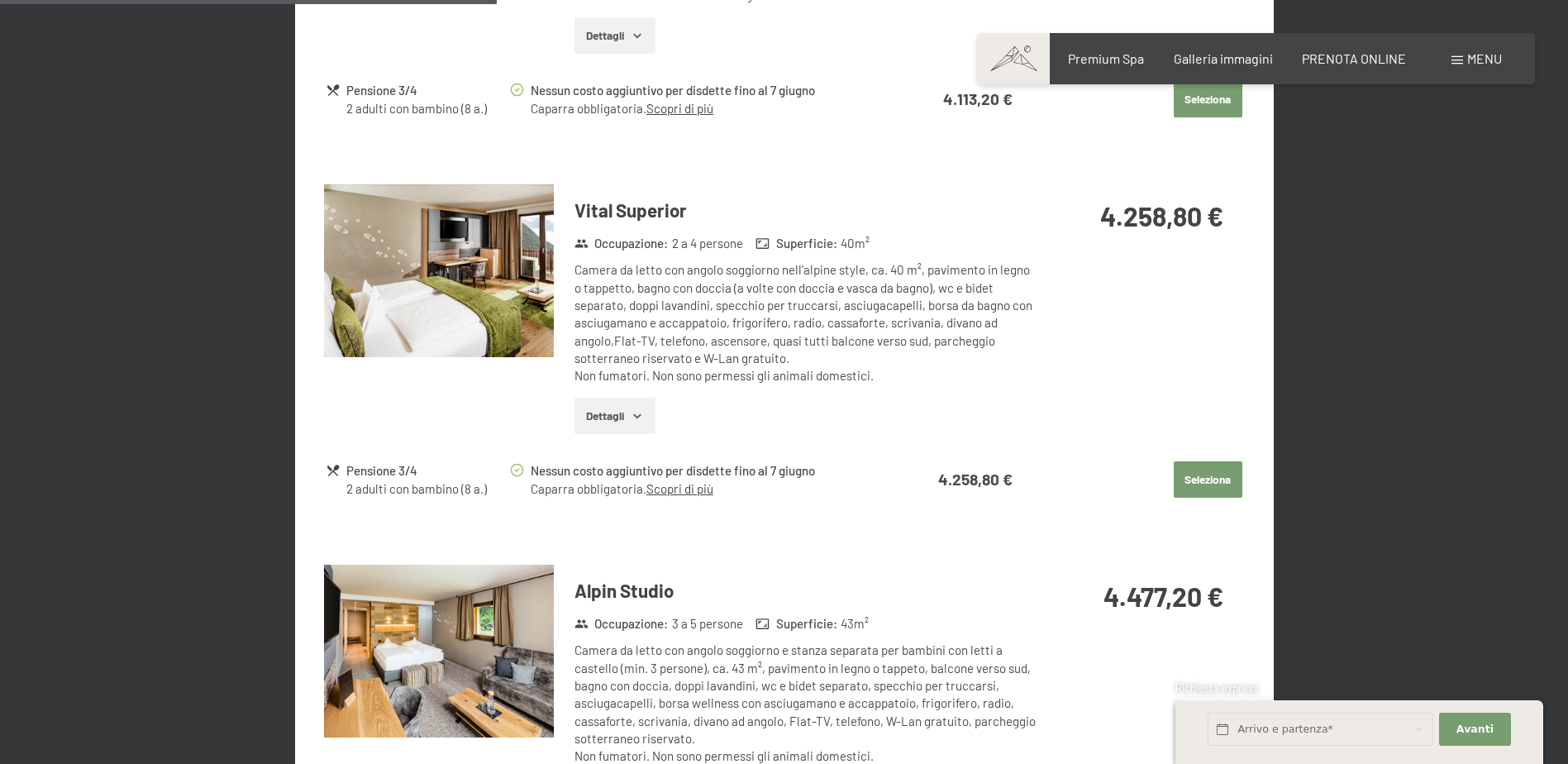
scroll to position [1819, 0]
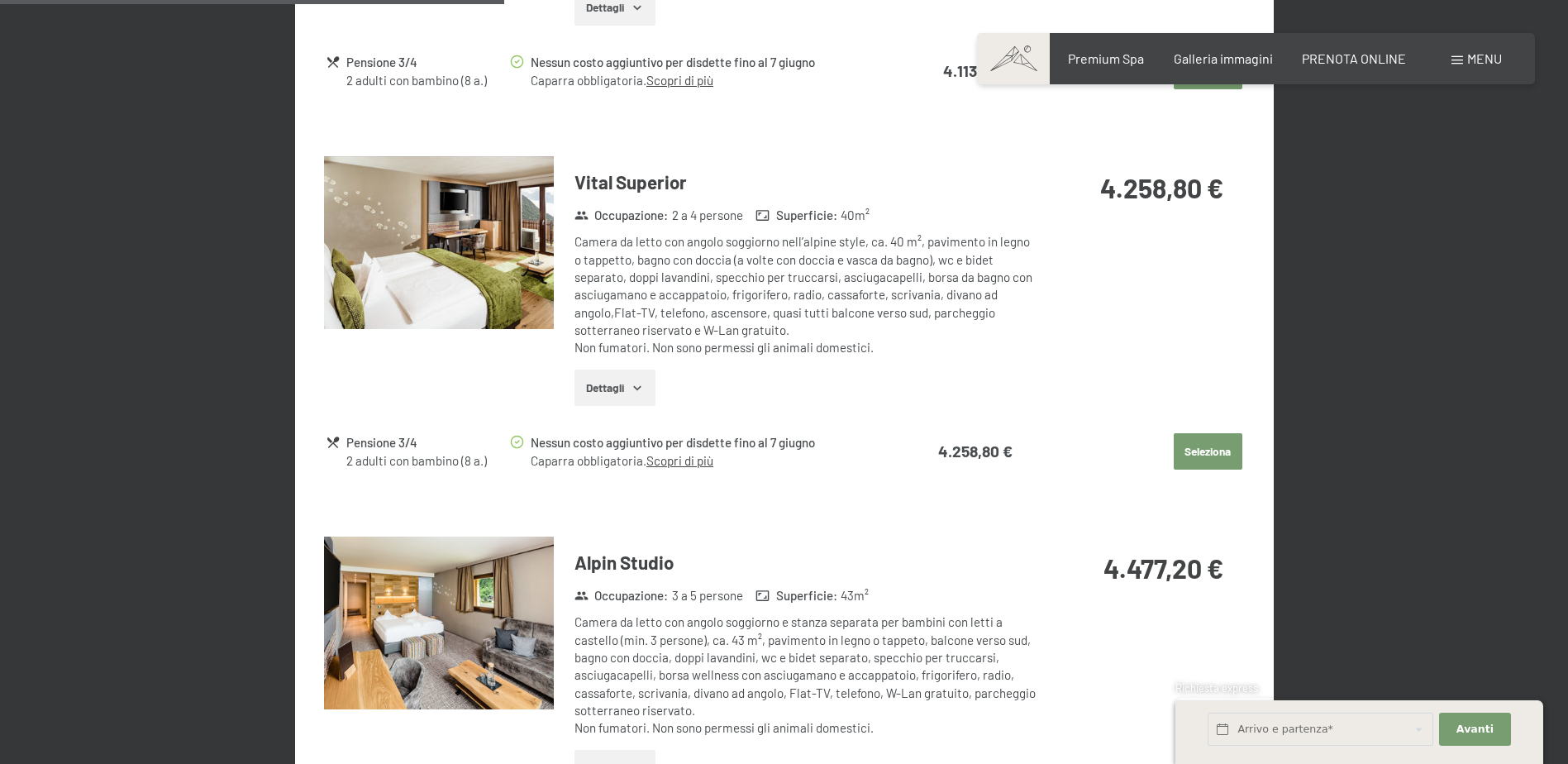
click at [641, 388] on icon "button" at bounding box center [636, 388] width 8 height 4
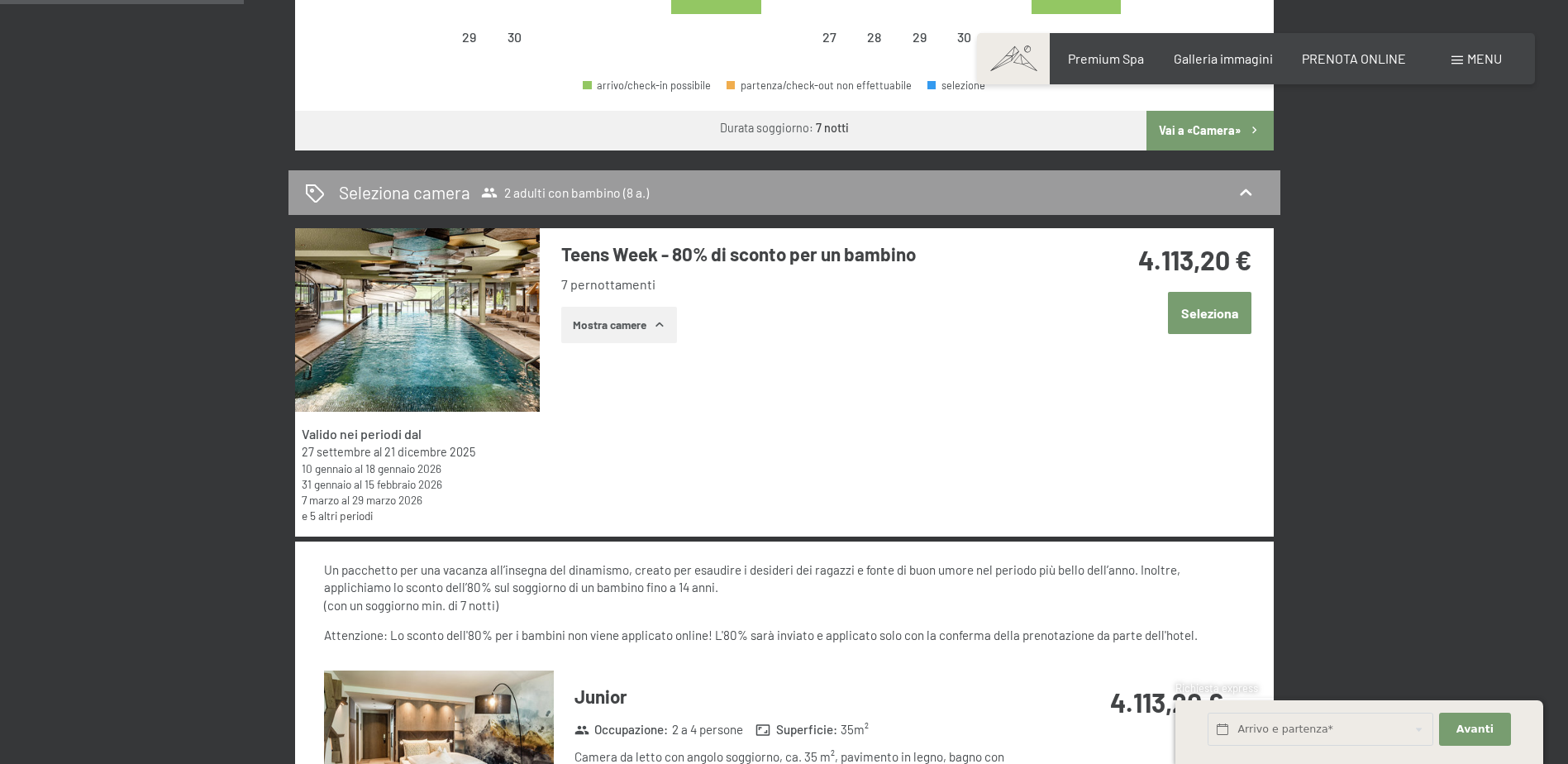
scroll to position [910, 0]
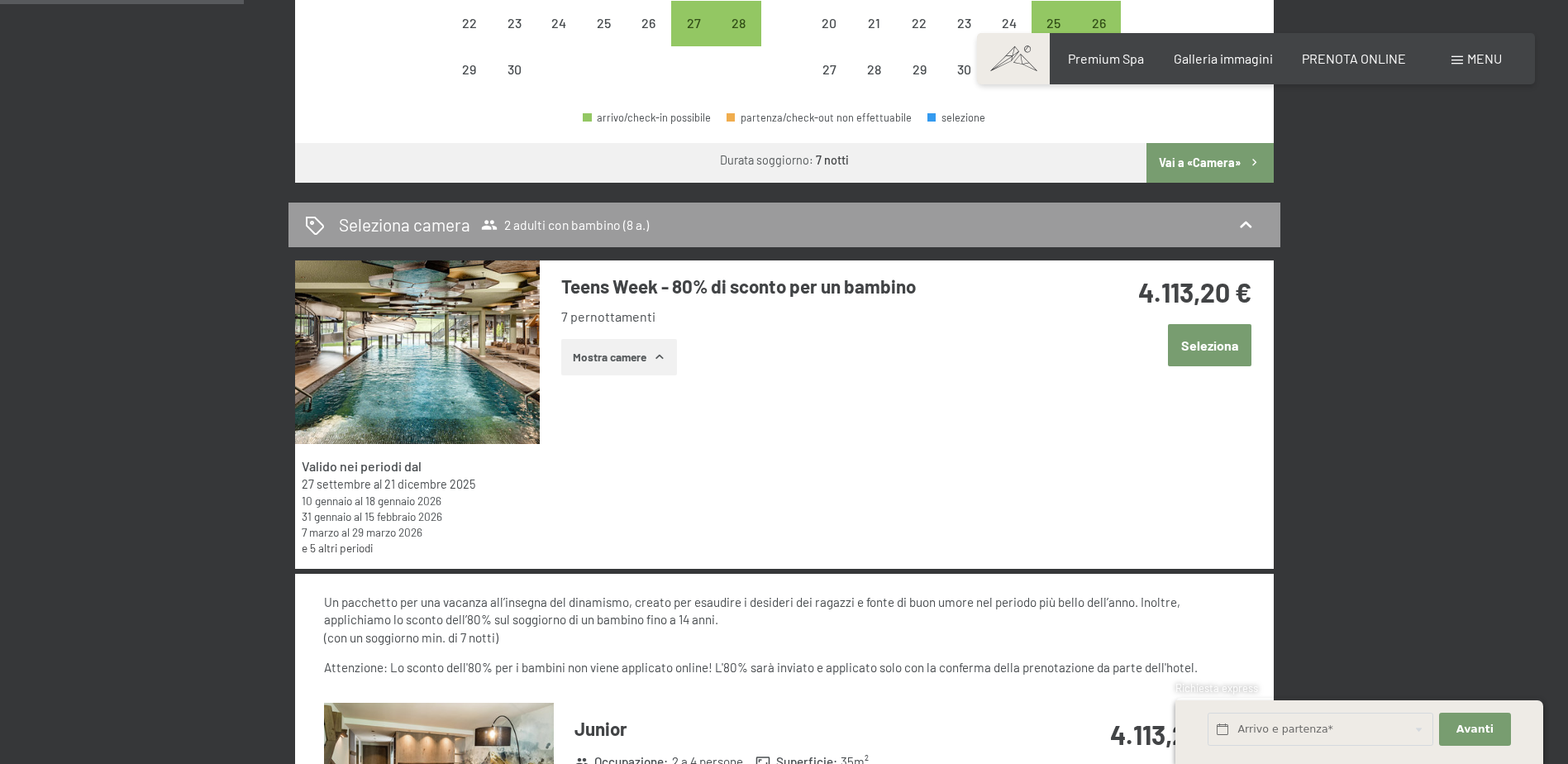
click at [341, 549] on link "e 5 altri periodi" at bounding box center [338, 548] width 71 height 14
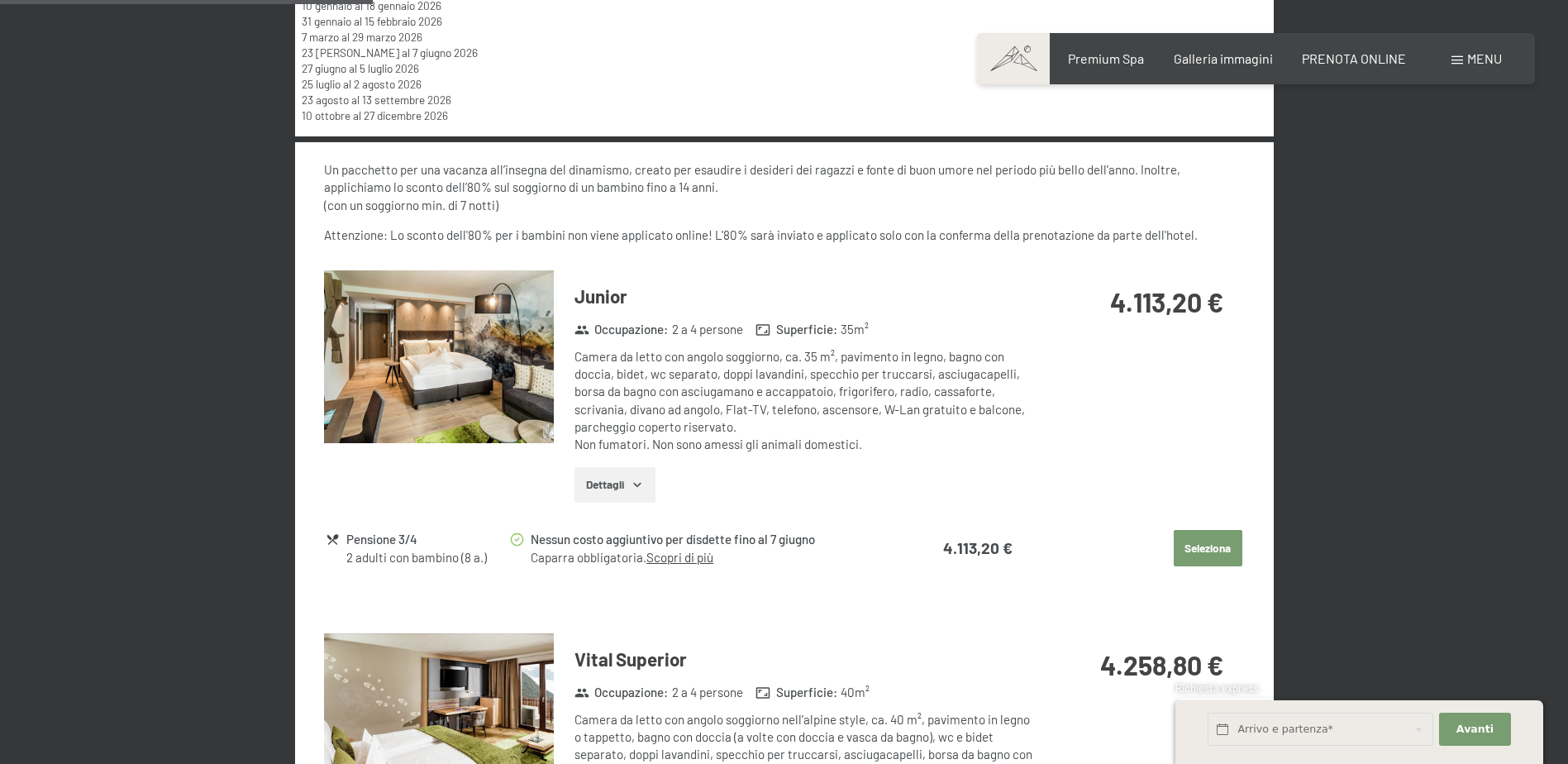
scroll to position [1406, 0]
click at [637, 479] on icon "button" at bounding box center [637, 483] width 13 height 13
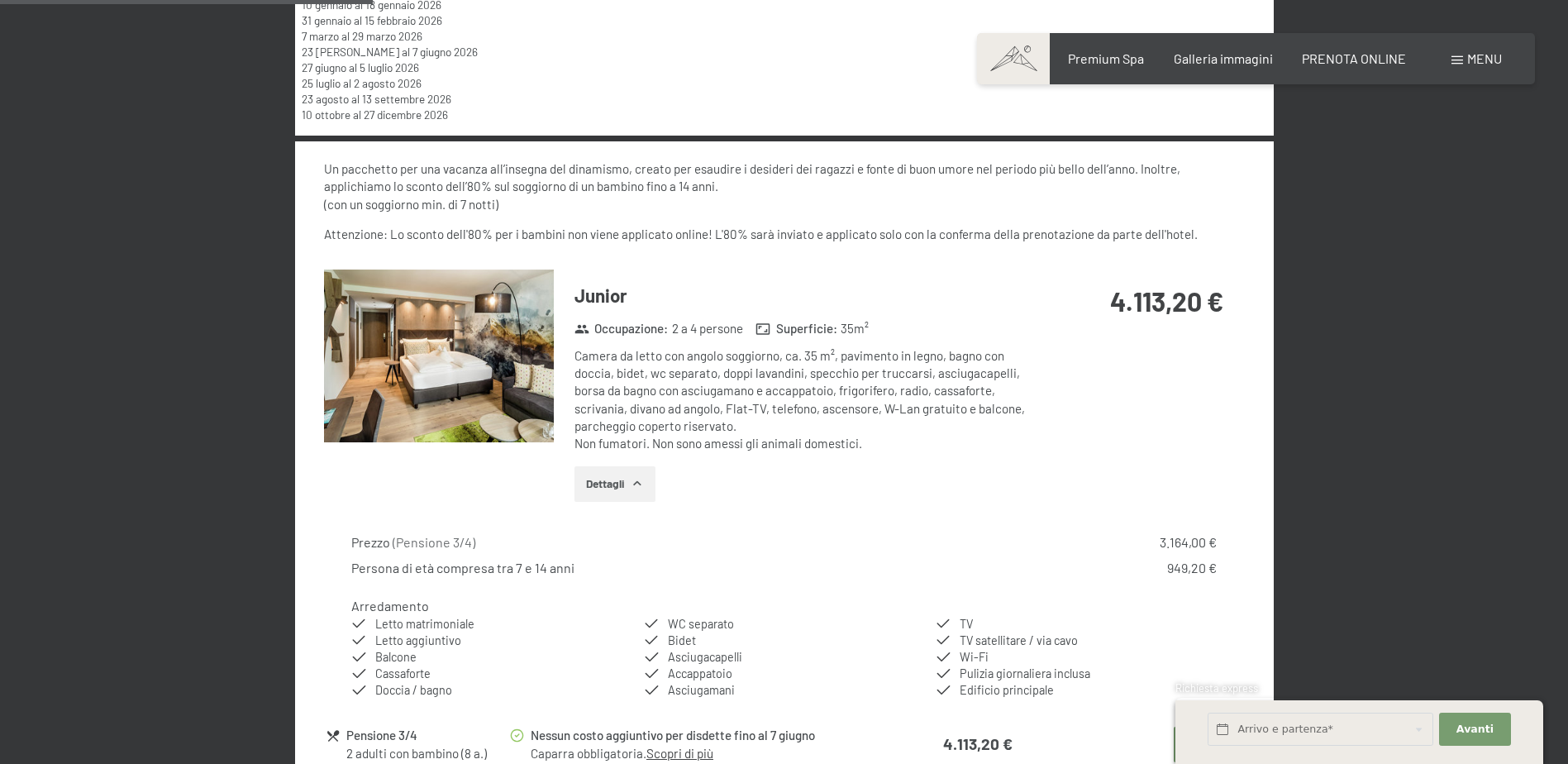
click at [850, 568] on div "Persona di età compresa tra 7 e 14 anni 949,20 €" at bounding box center [784, 568] width 865 height 18
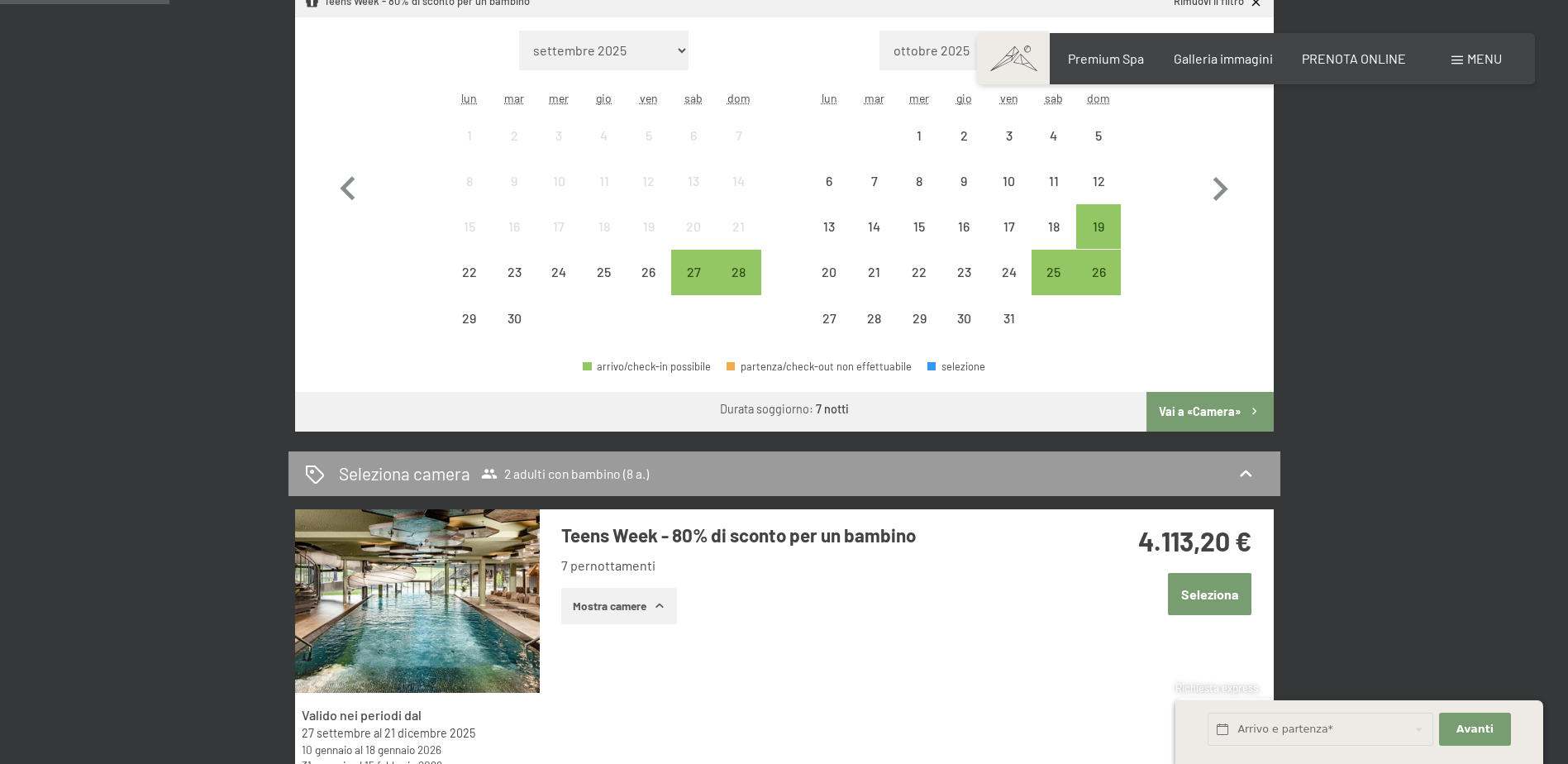
scroll to position [662, 0]
click at [1215, 190] on icon "button" at bounding box center [1220, 188] width 48 height 48
select select "[DATE]"
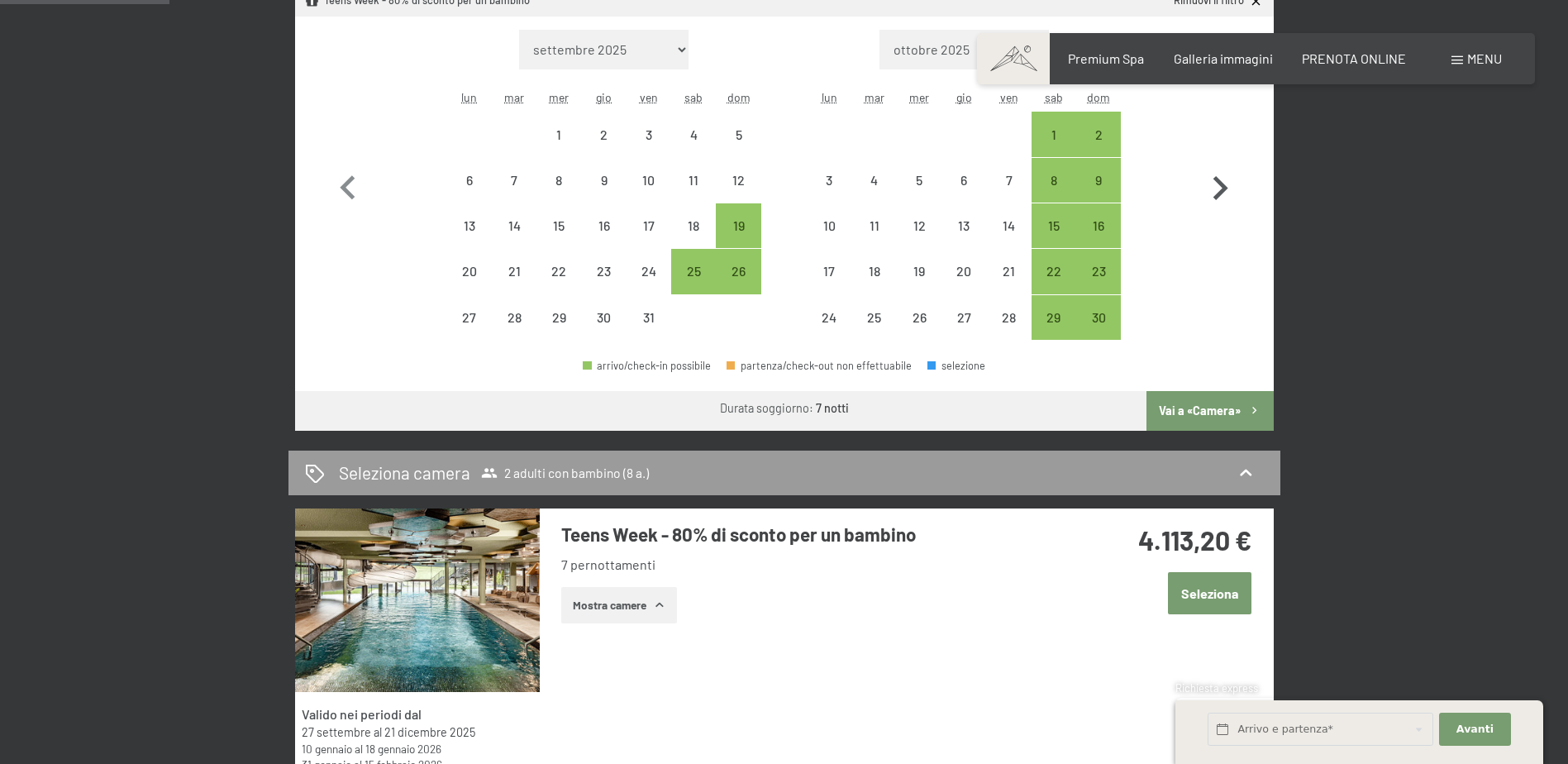
click at [1215, 190] on icon "button" at bounding box center [1220, 188] width 48 height 48
select select "[DATE]"
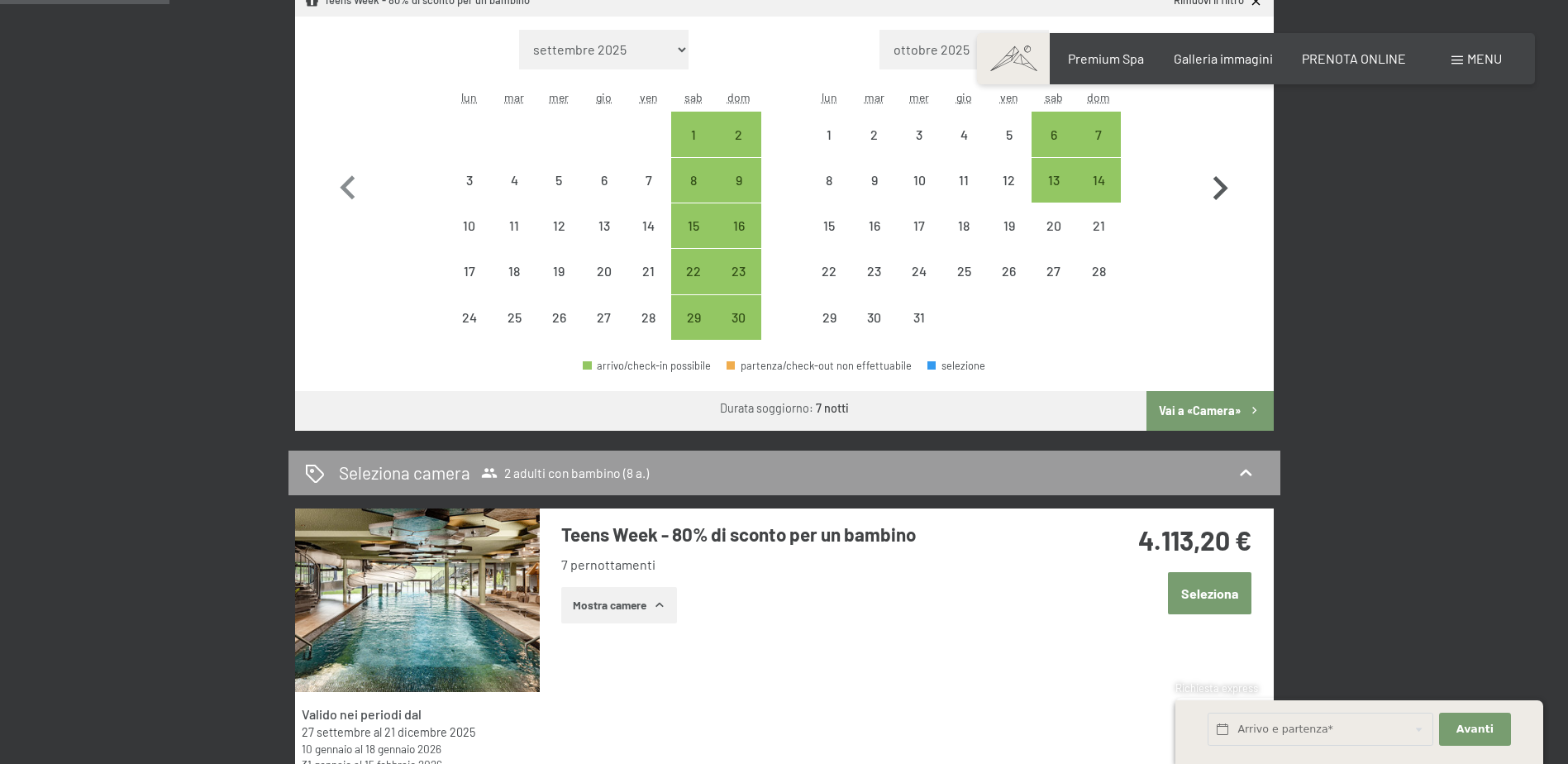
click at [1215, 190] on icon "button" at bounding box center [1220, 188] width 48 height 48
select select "[DATE]"
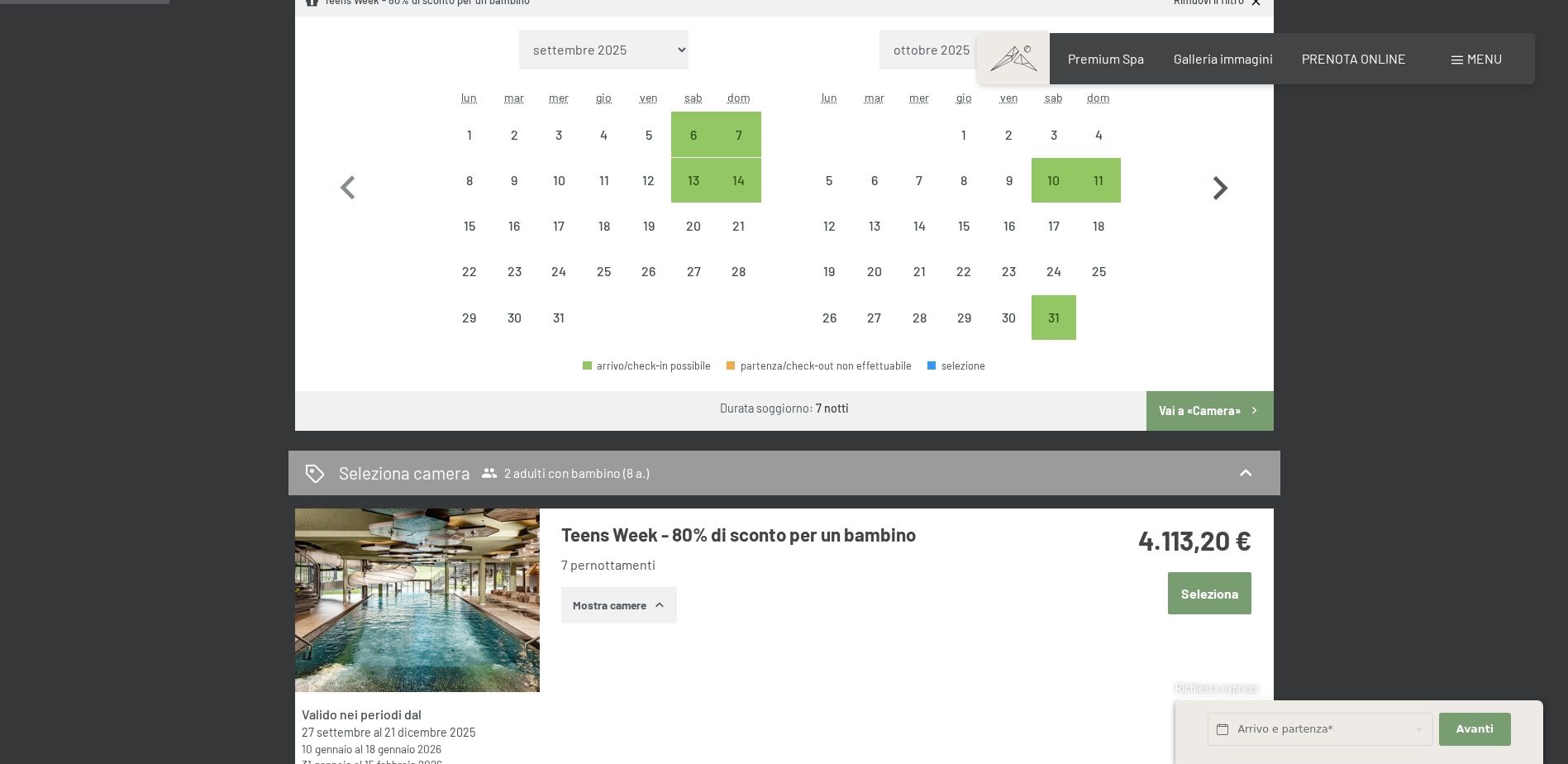
click at [1215, 190] on icon "button" at bounding box center [1220, 188] width 48 height 48
select select "[DATE]"
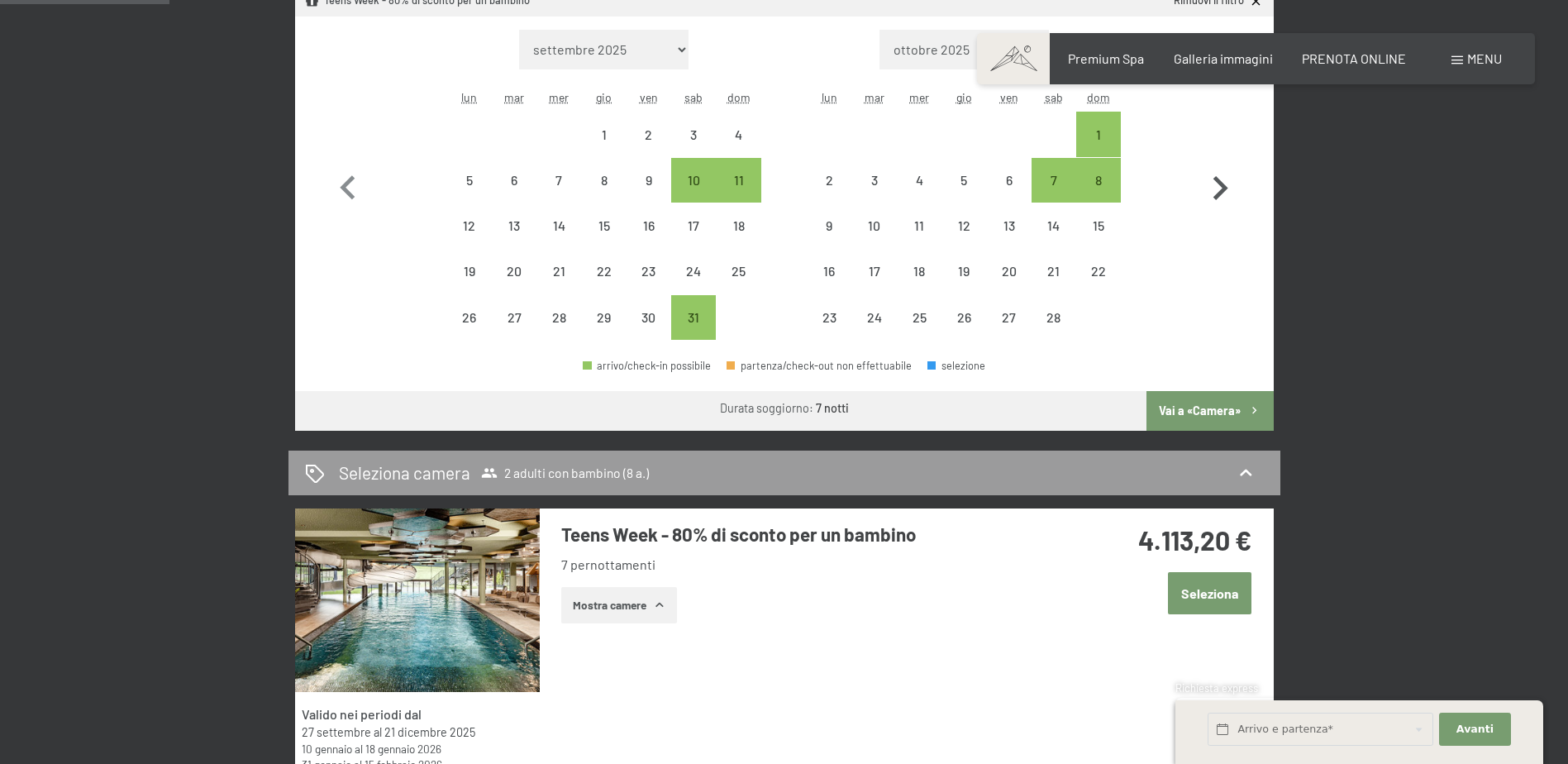
click at [1215, 190] on icon "button" at bounding box center [1220, 188] width 48 height 48
select select "[DATE]"
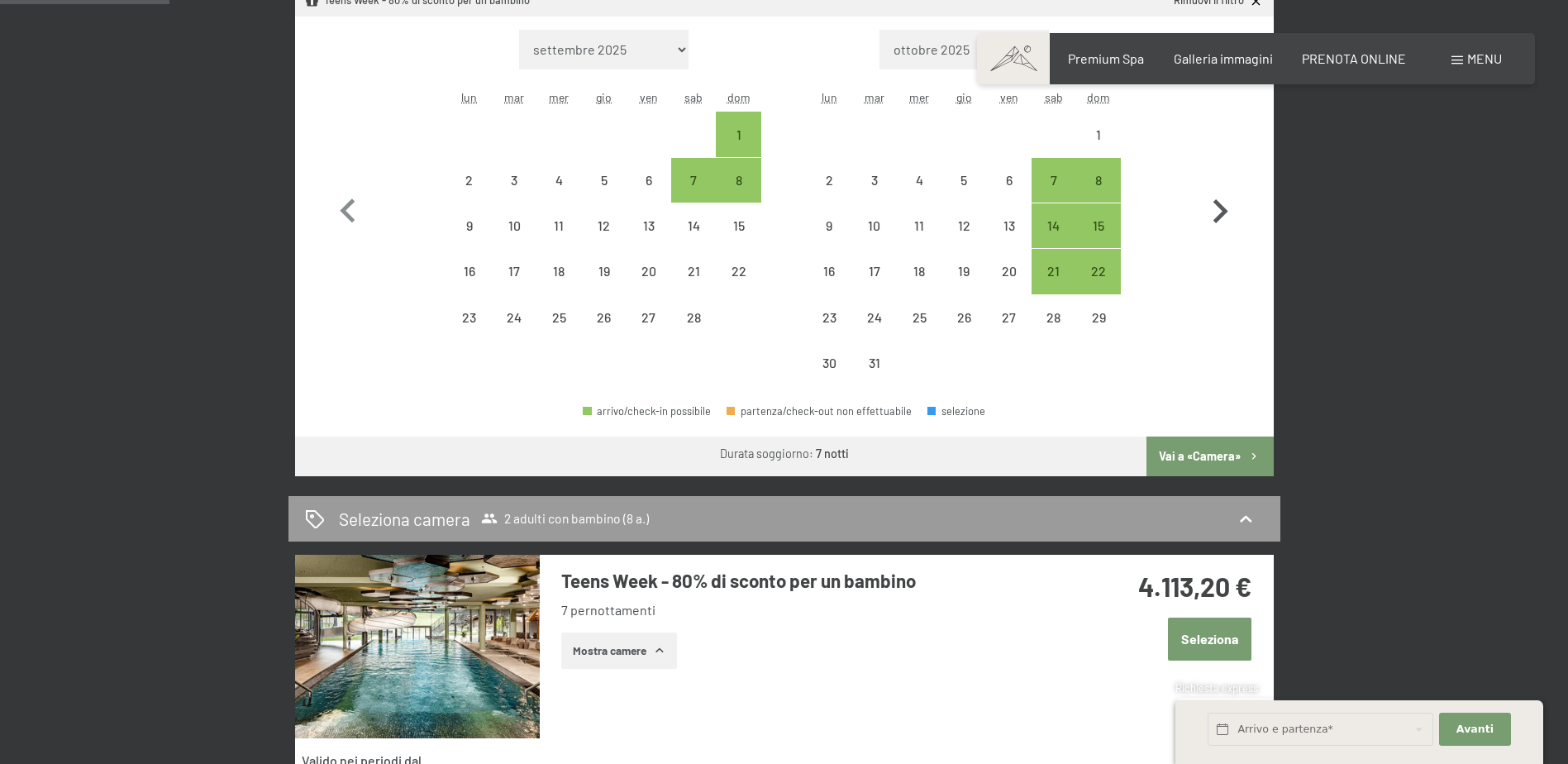
click at [1215, 190] on icon "button" at bounding box center [1220, 211] width 48 height 48
select select "[DATE]"
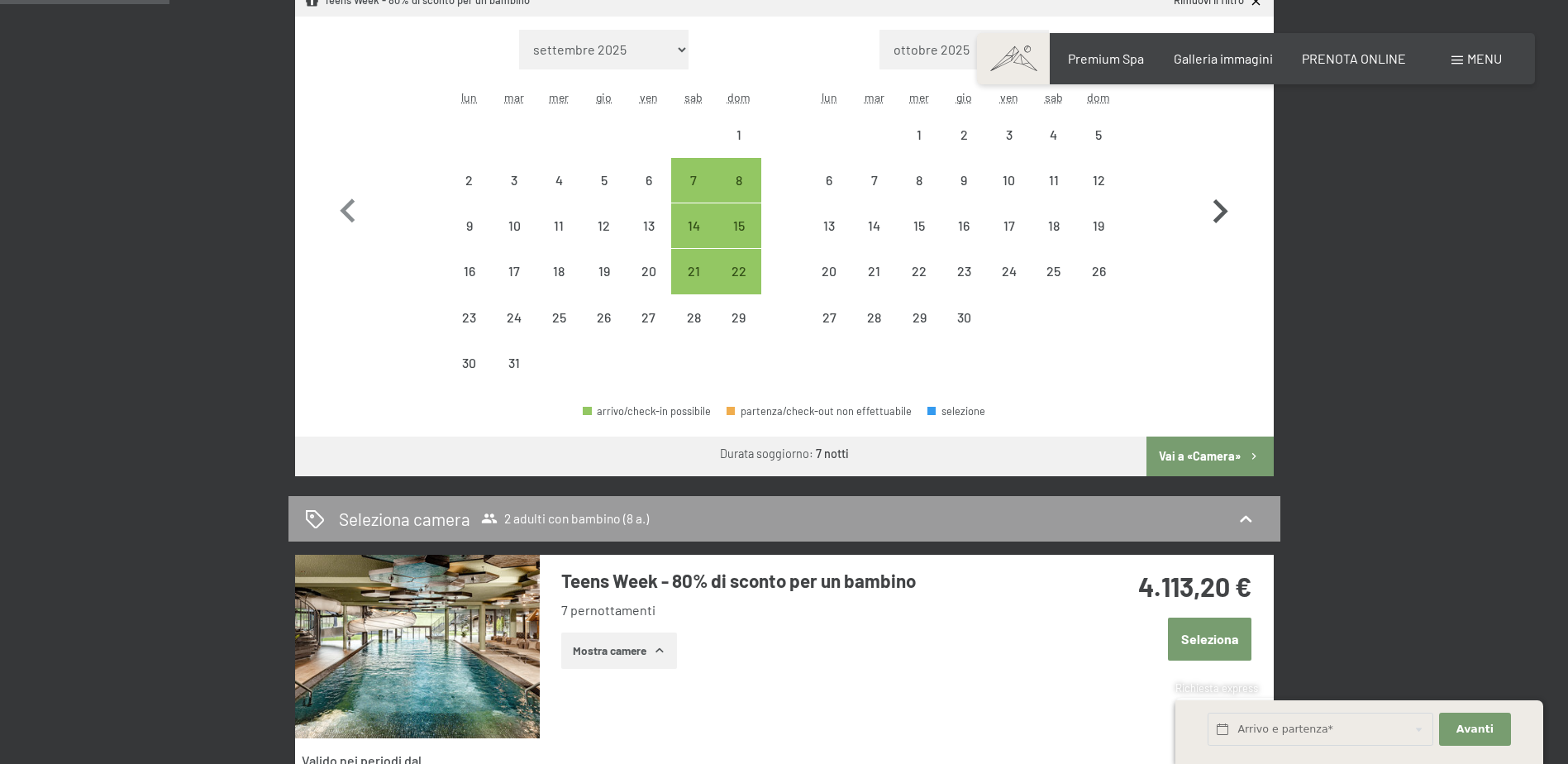
click at [1215, 190] on icon "button" at bounding box center [1220, 211] width 48 height 48
select select "[DATE]"
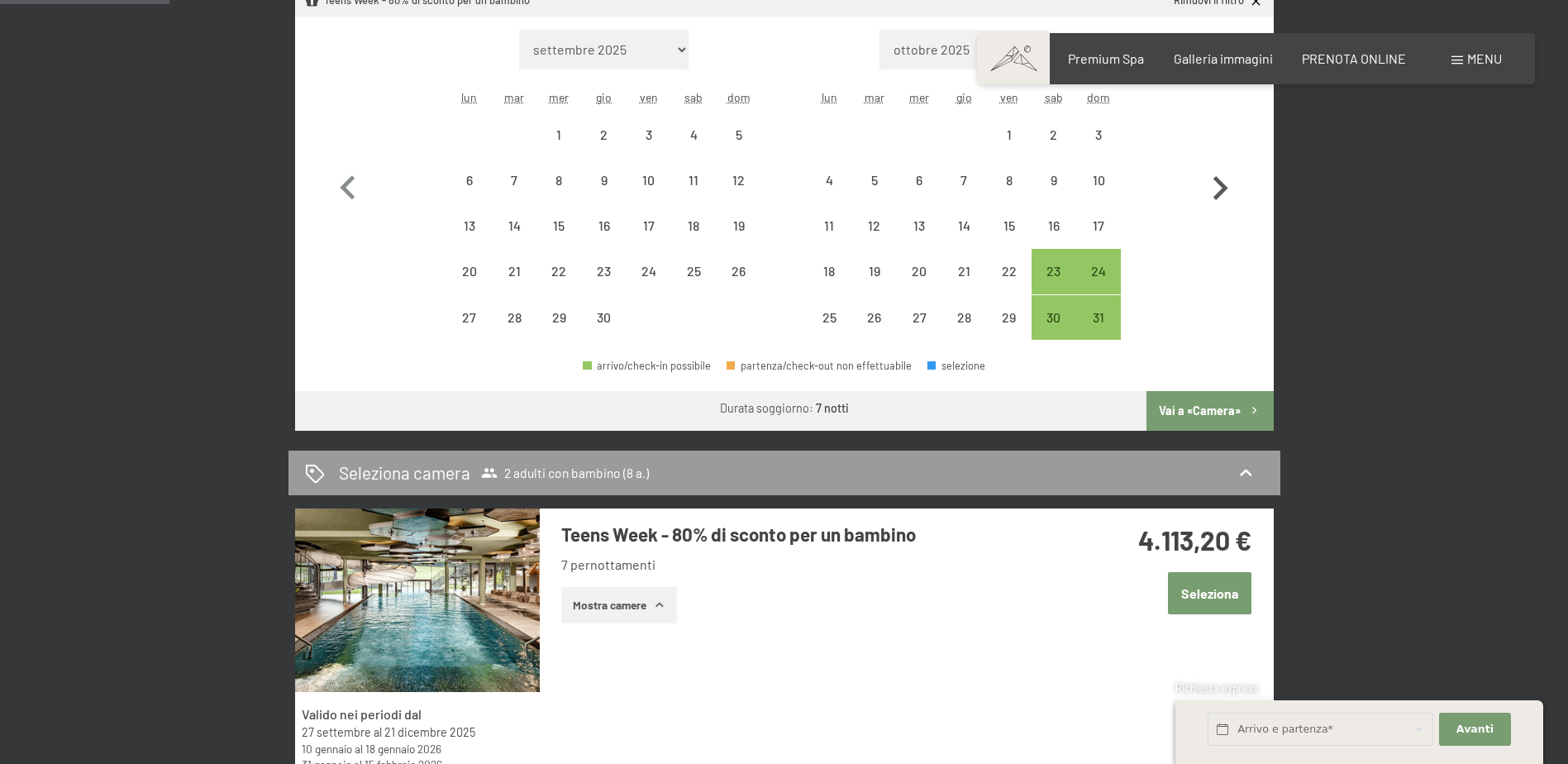
click at [1215, 190] on icon "button" at bounding box center [1220, 188] width 48 height 48
select select "[DATE]"
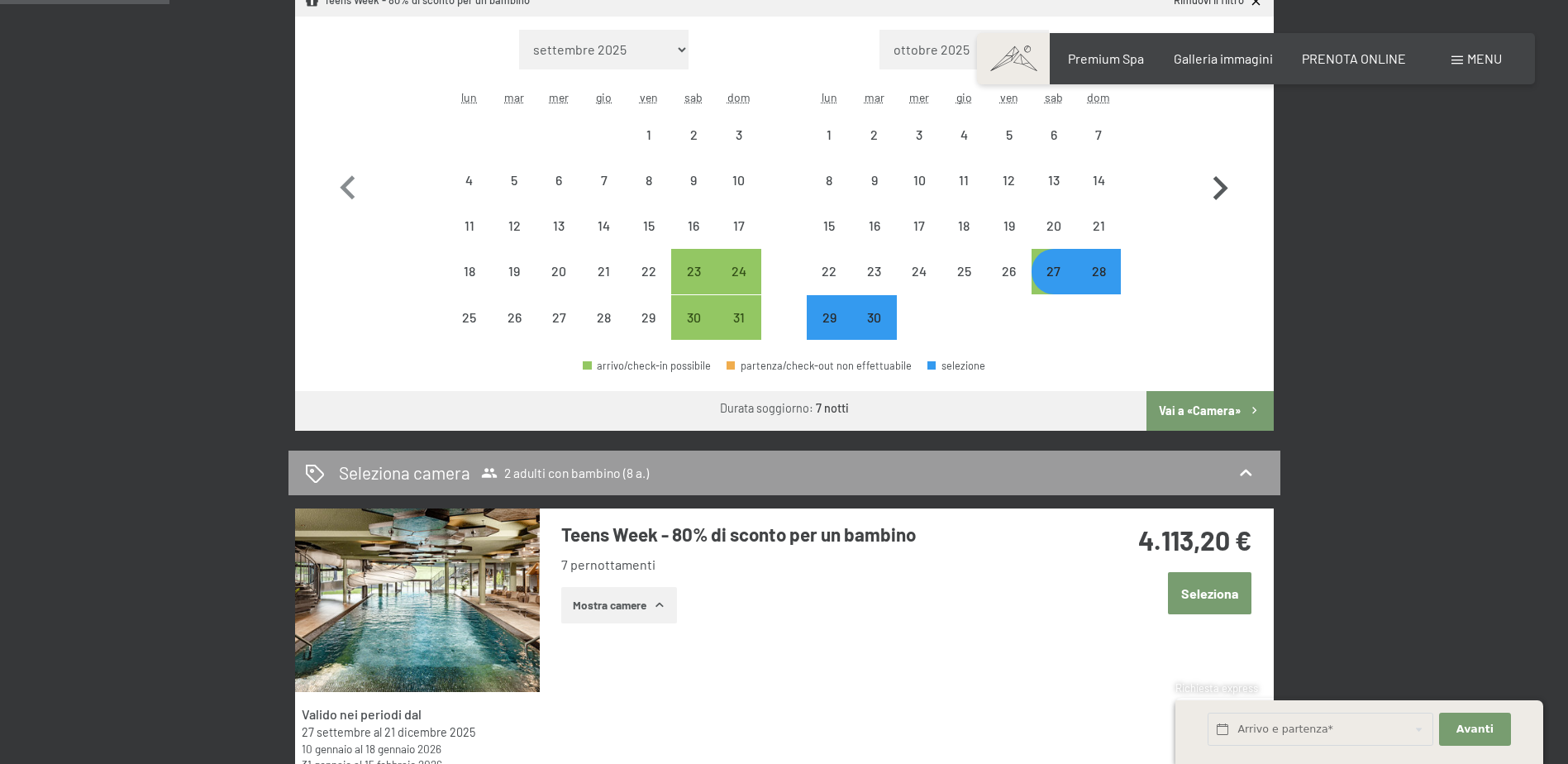
click at [1215, 190] on icon "button" at bounding box center [1220, 188] width 48 height 48
select select "[DATE]"
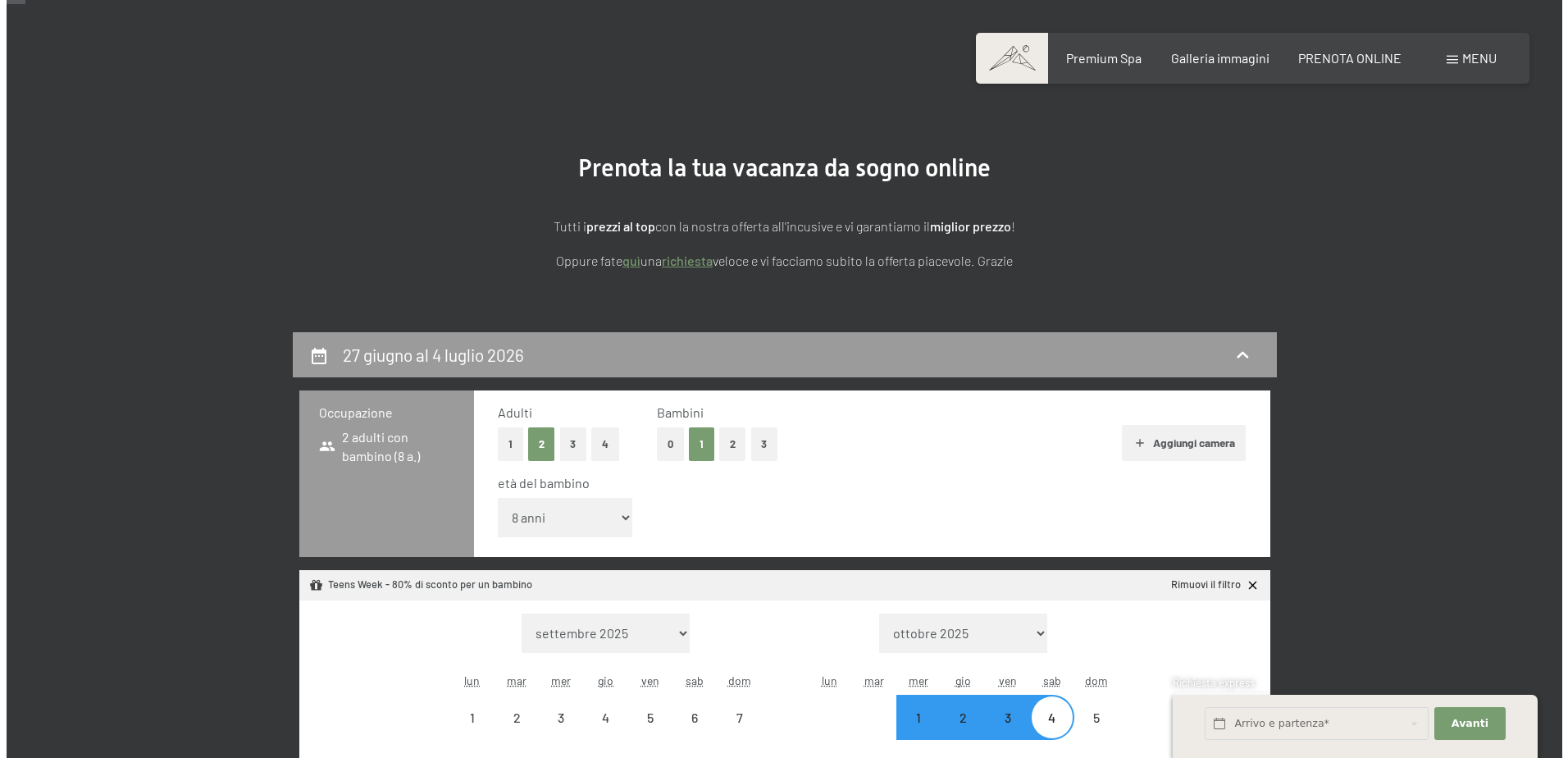
scroll to position [0, 0]
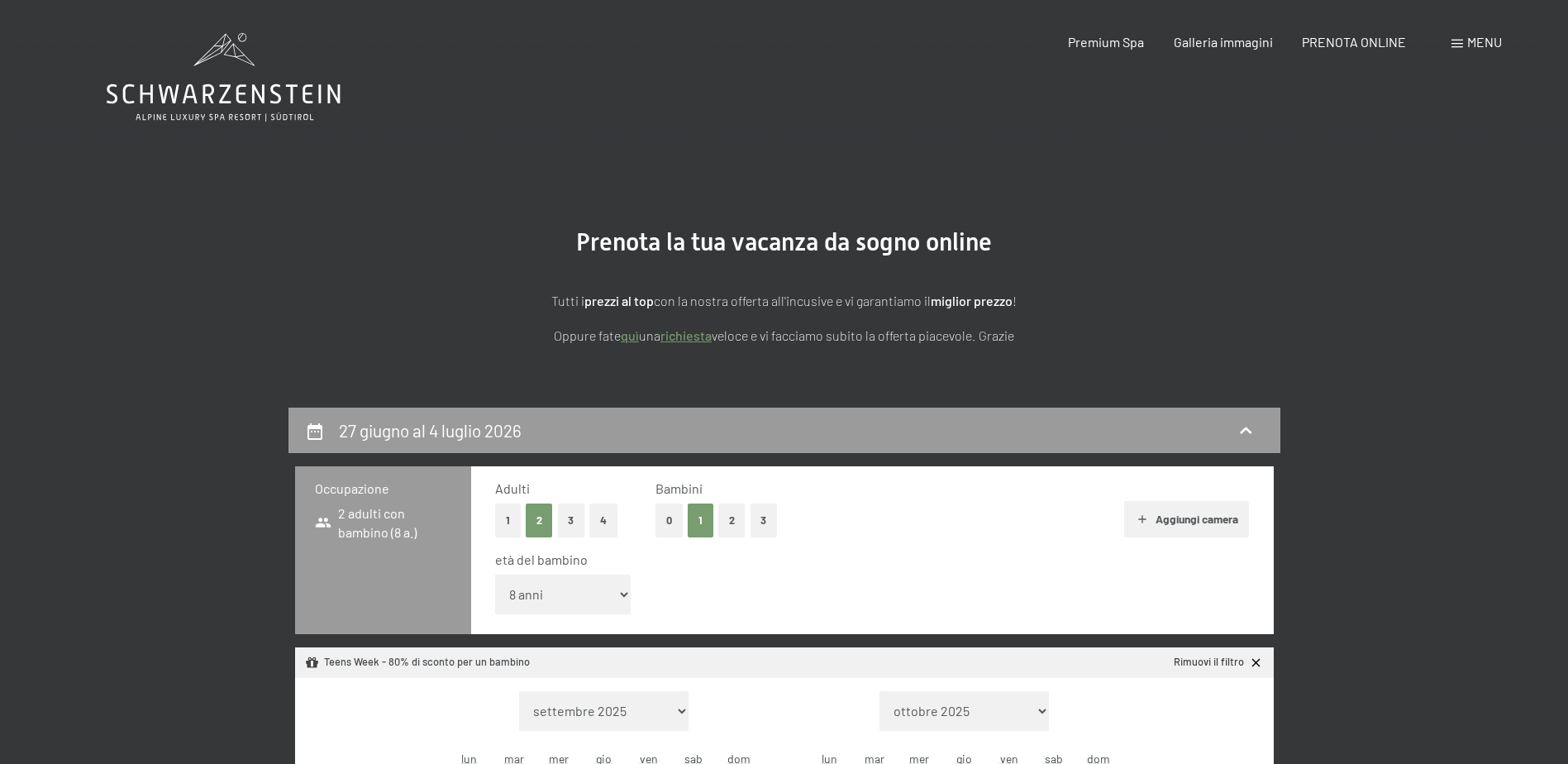
click at [1456, 41] on span at bounding box center [1457, 44] width 11 height 9
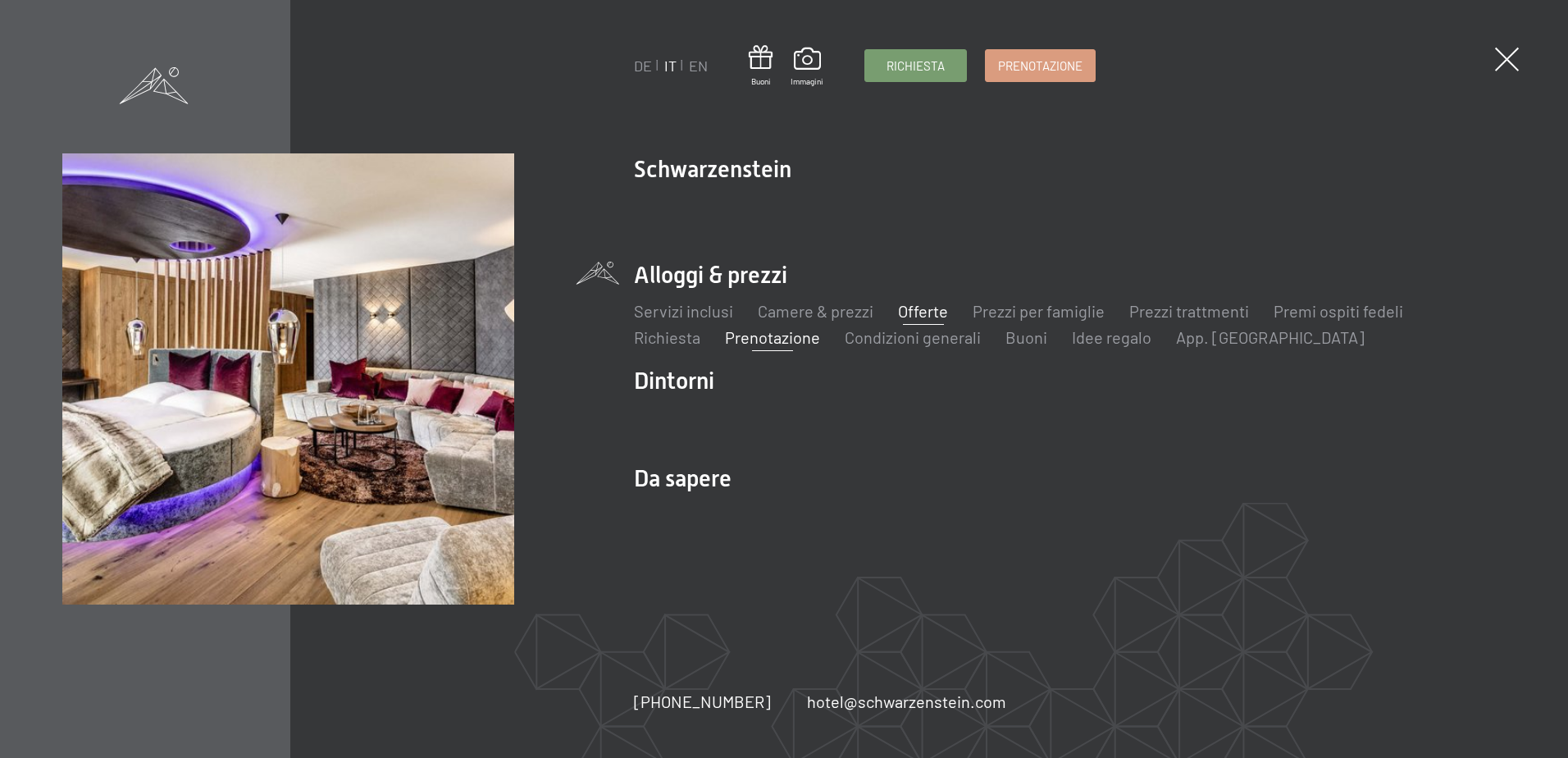
click at [912, 309] on link "Offerte" at bounding box center [923, 310] width 50 height 20
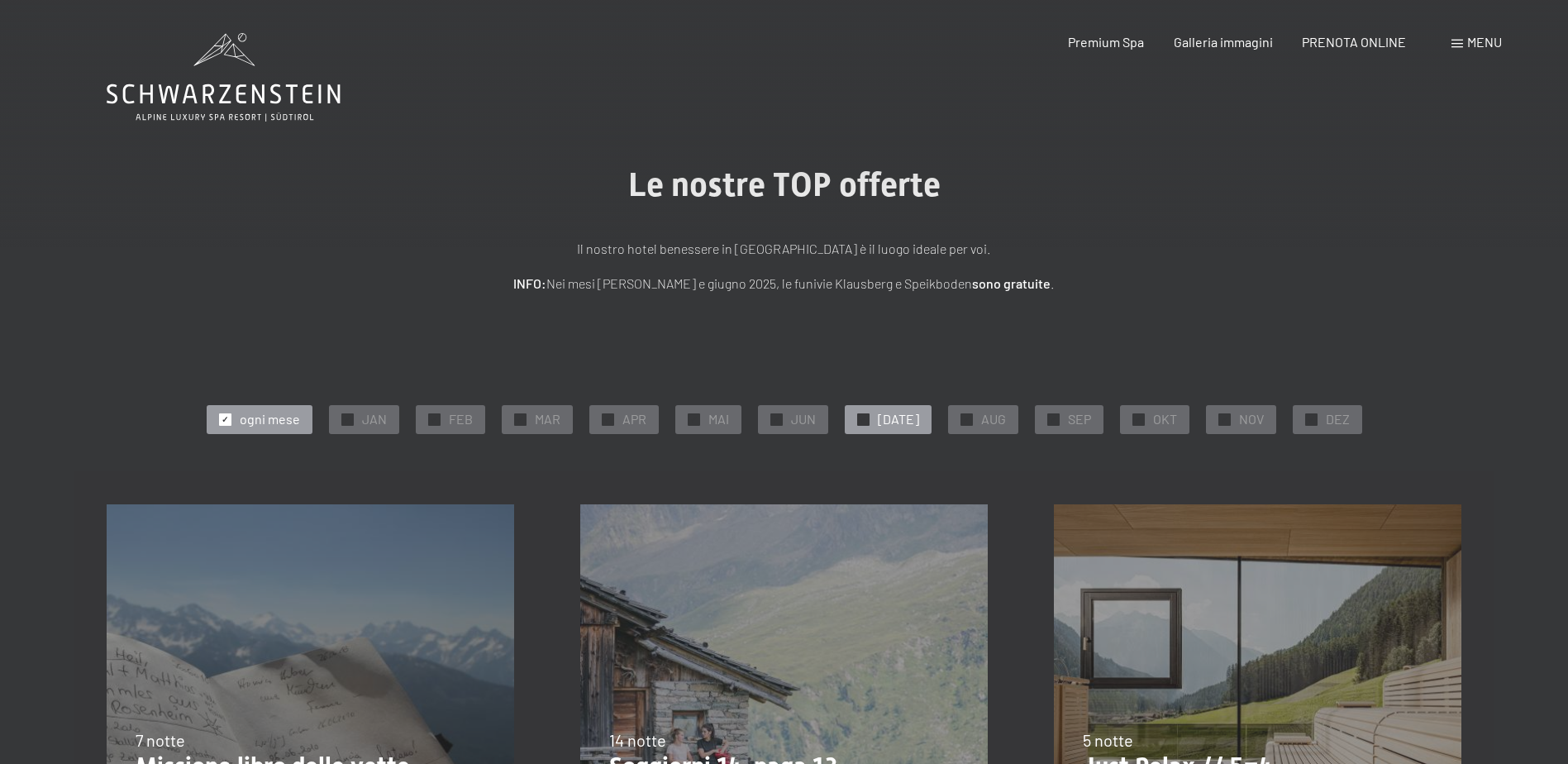
click at [866, 419] on span "✓" at bounding box center [863, 418] width 7 height 11
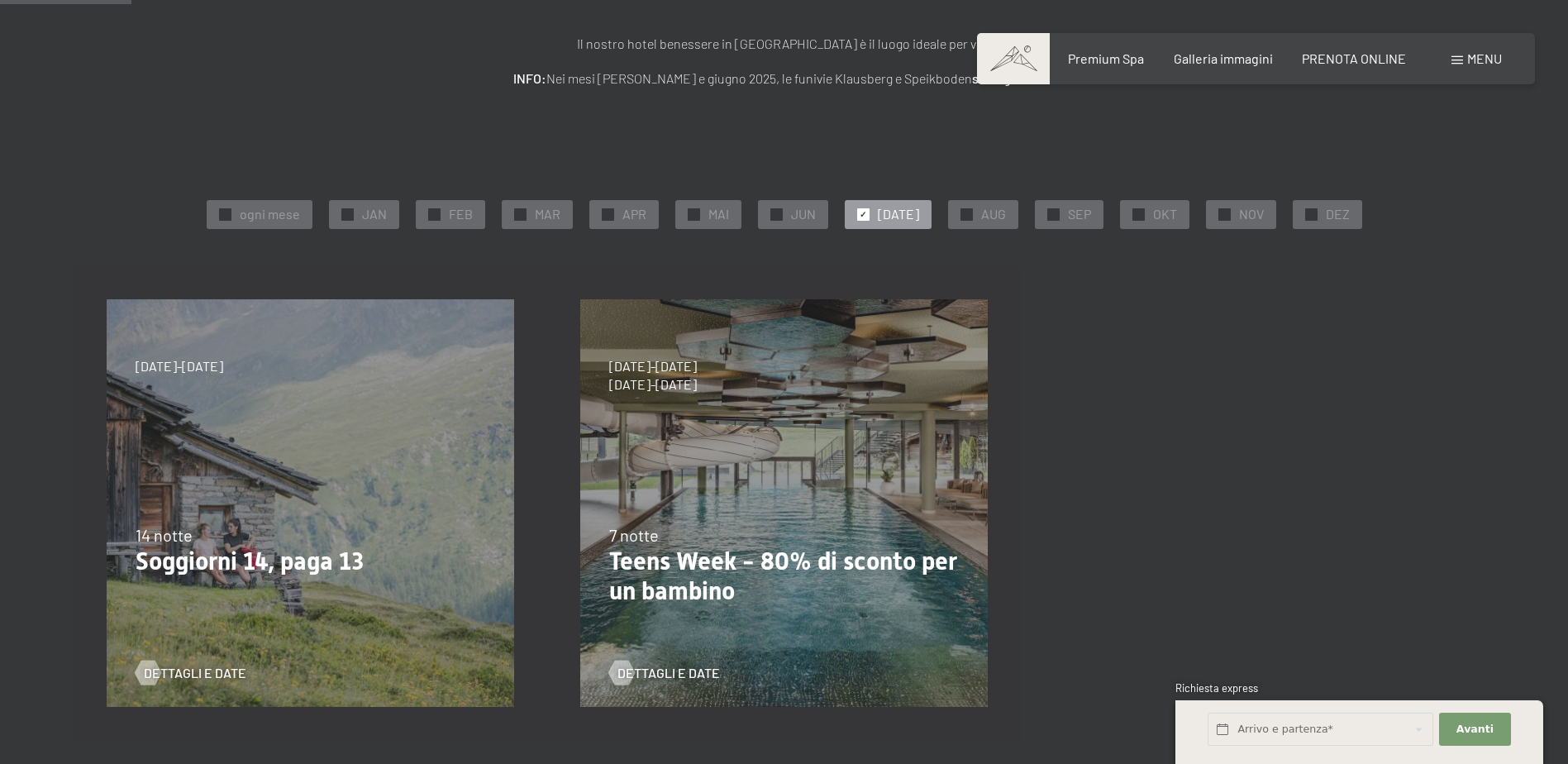
scroll to position [248, 0]
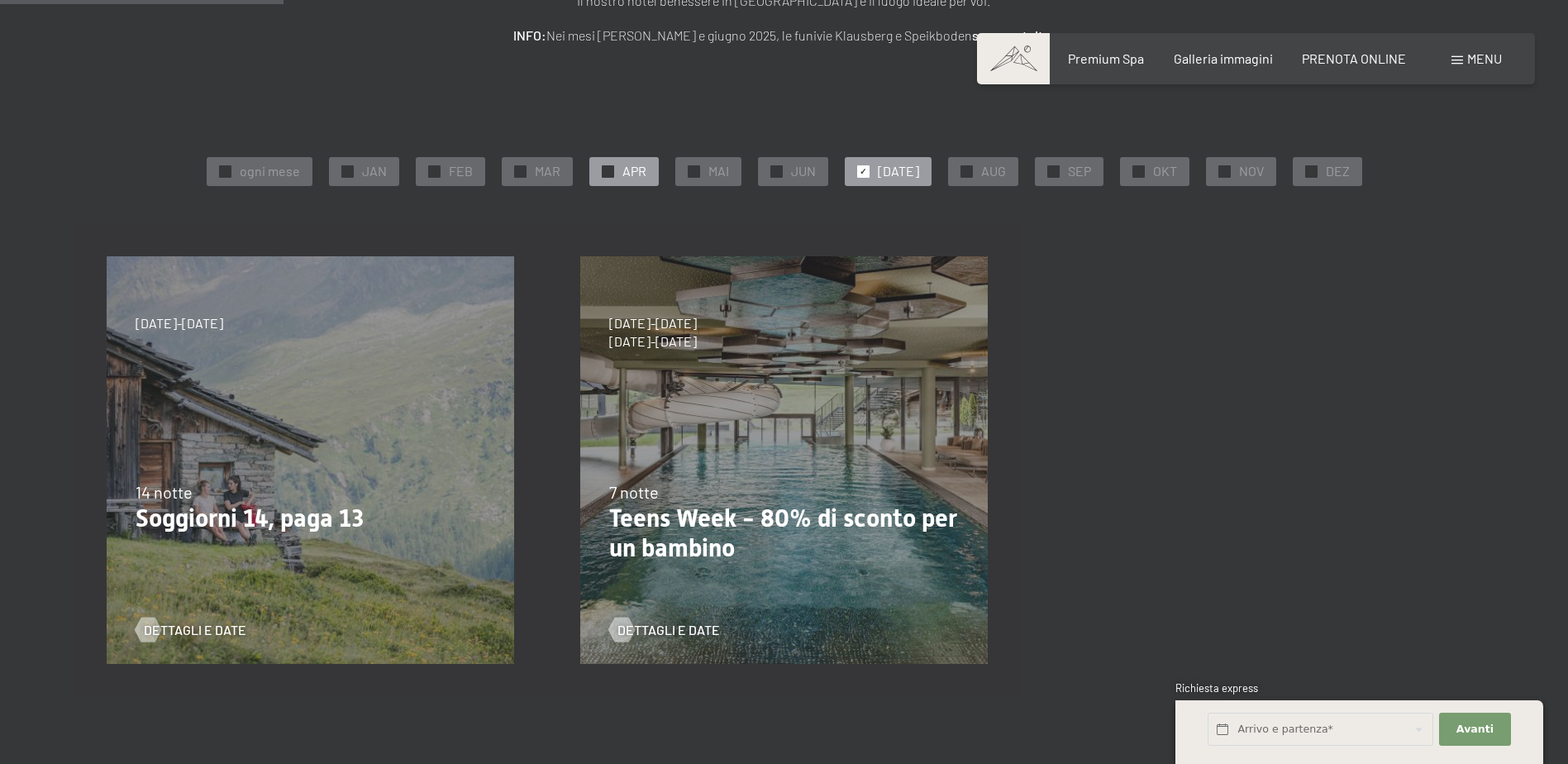
click at [611, 174] on span "✓" at bounding box center [608, 170] width 7 height 11
